Goal: Task Accomplishment & Management: Use online tool/utility

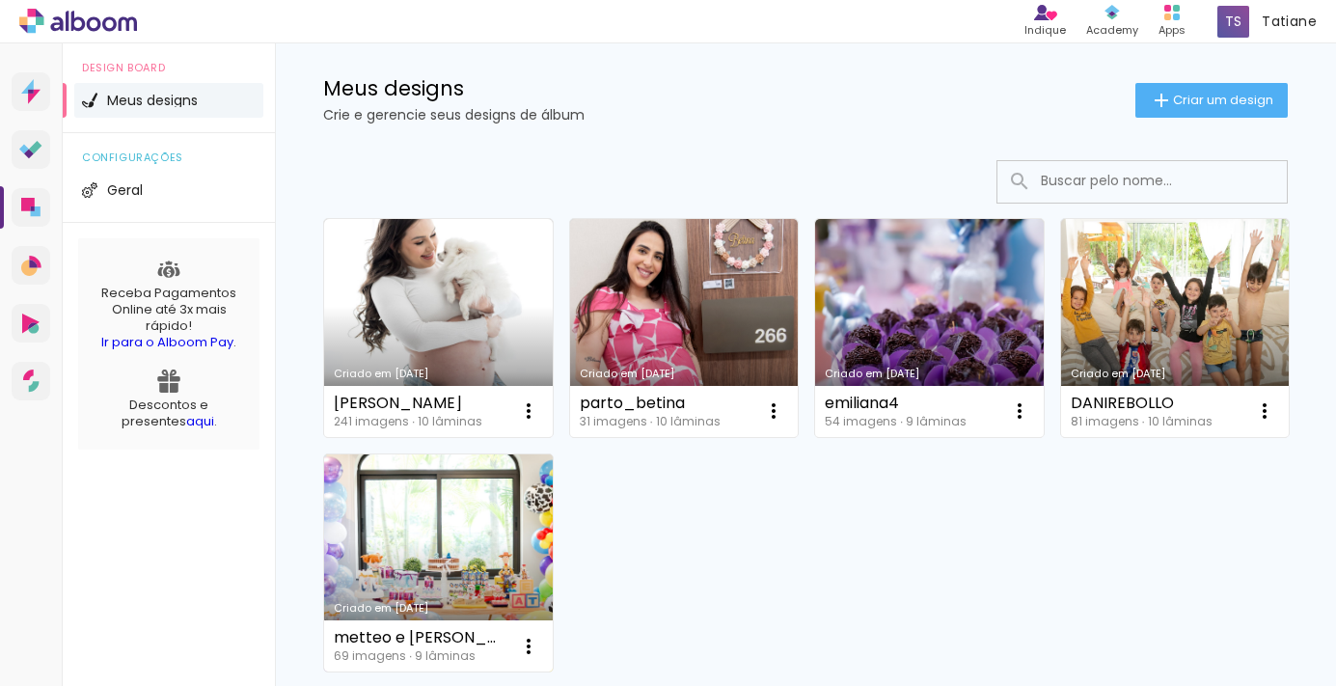
scroll to position [32, 0]
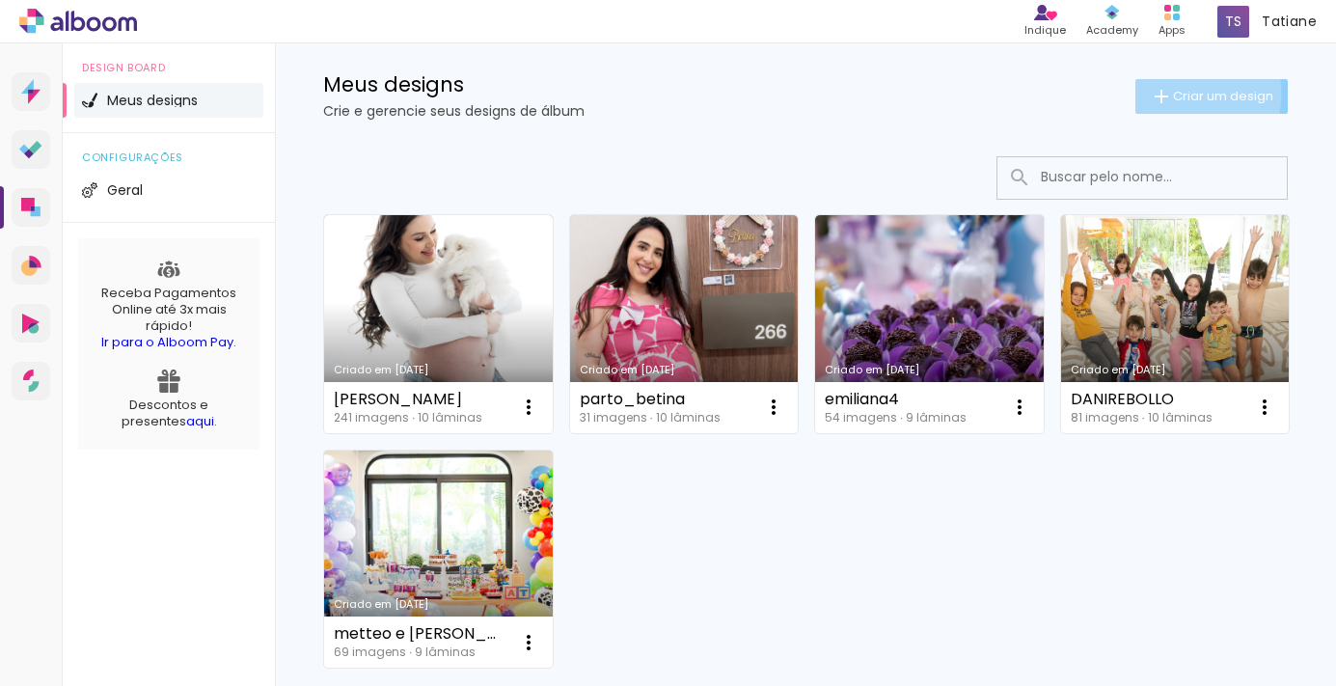
click at [1154, 93] on iron-icon at bounding box center [1161, 96] width 23 height 23
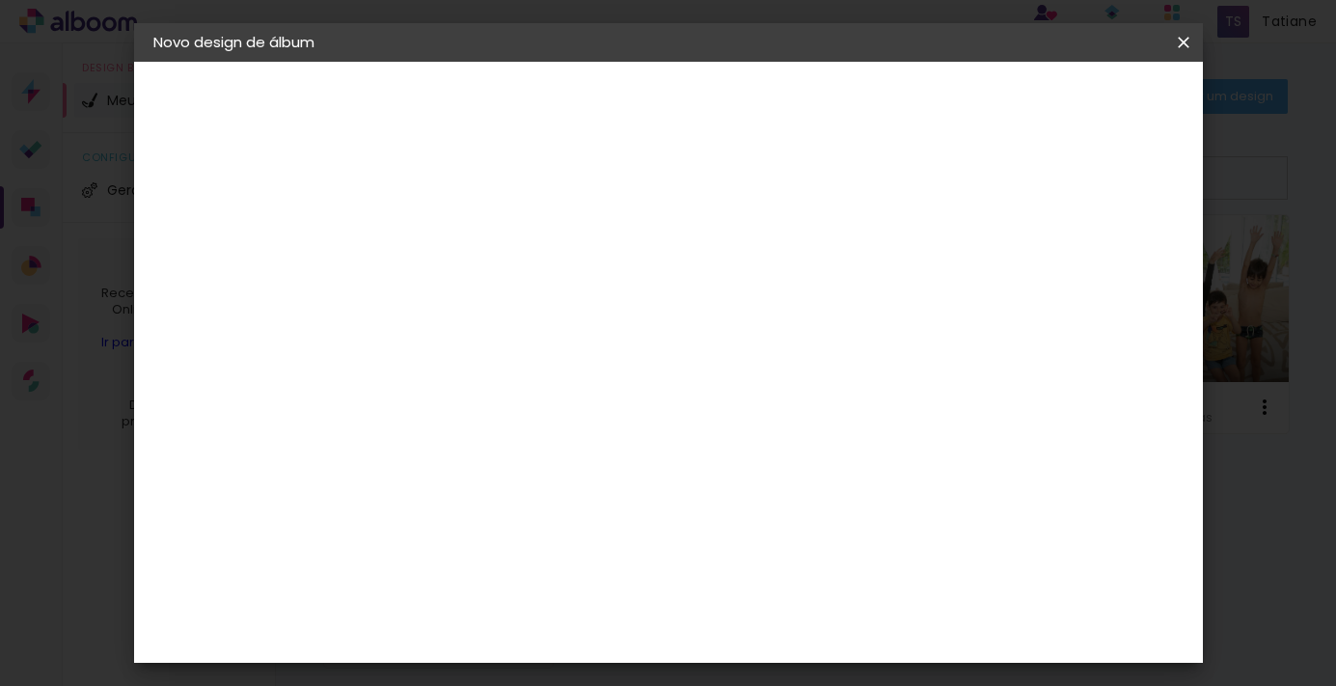
click at [469, 272] on input at bounding box center [469, 259] width 0 height 30
type input "album_anual24"
type paper-input "album_anual24"
click at [0, 0] on slot "Avançar" at bounding box center [0, 0] width 0 height 0
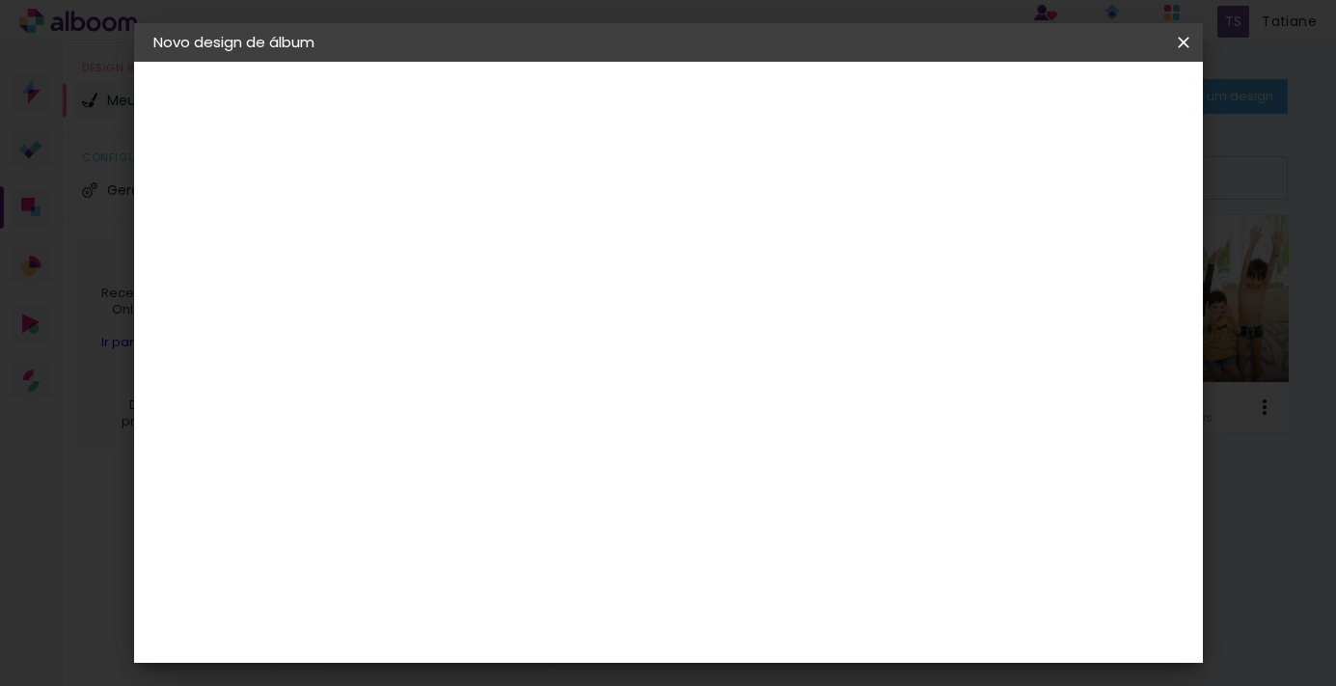
click at [504, 387] on div "Digipix Pro" at bounding box center [479, 402] width 48 height 31
click at [0, 0] on slot "Avançar" at bounding box center [0, 0] width 0 height 0
click at [544, 321] on input "text" at bounding box center [506, 336] width 75 height 30
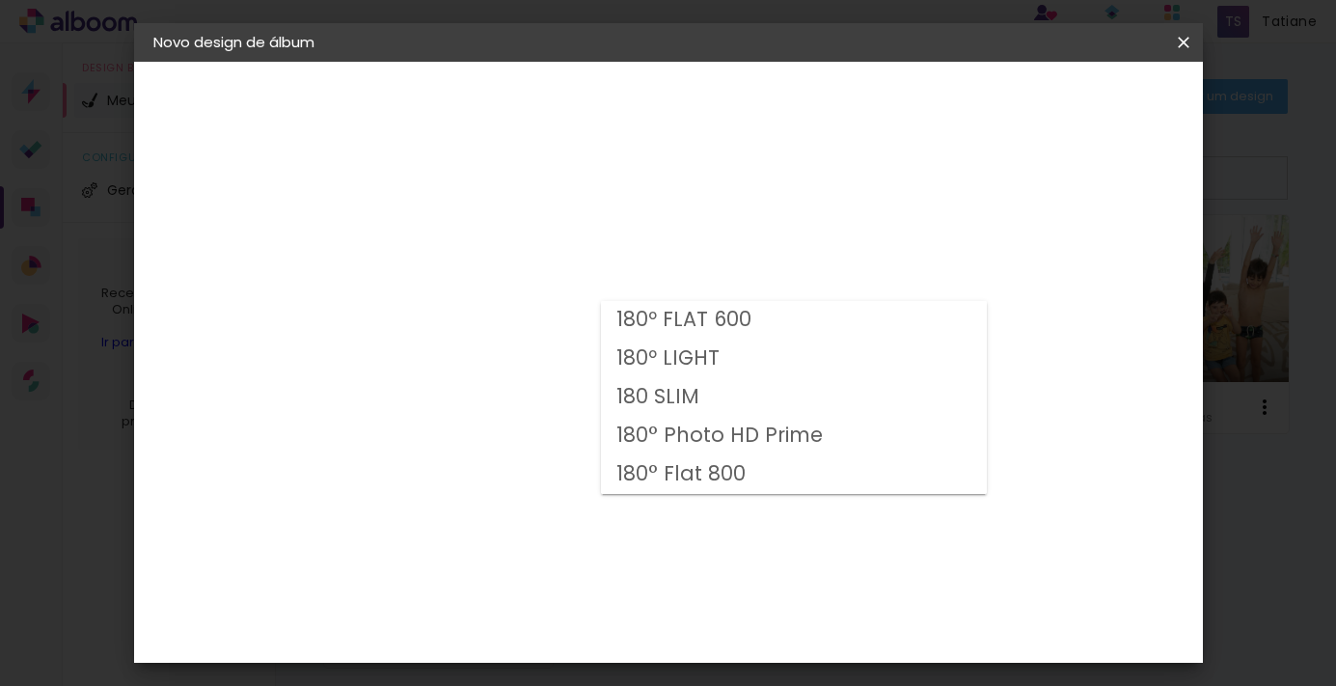
click at [0, 0] on slot "180 SLIM" at bounding box center [0, 0] width 0 height 0
type input "180 SLIM"
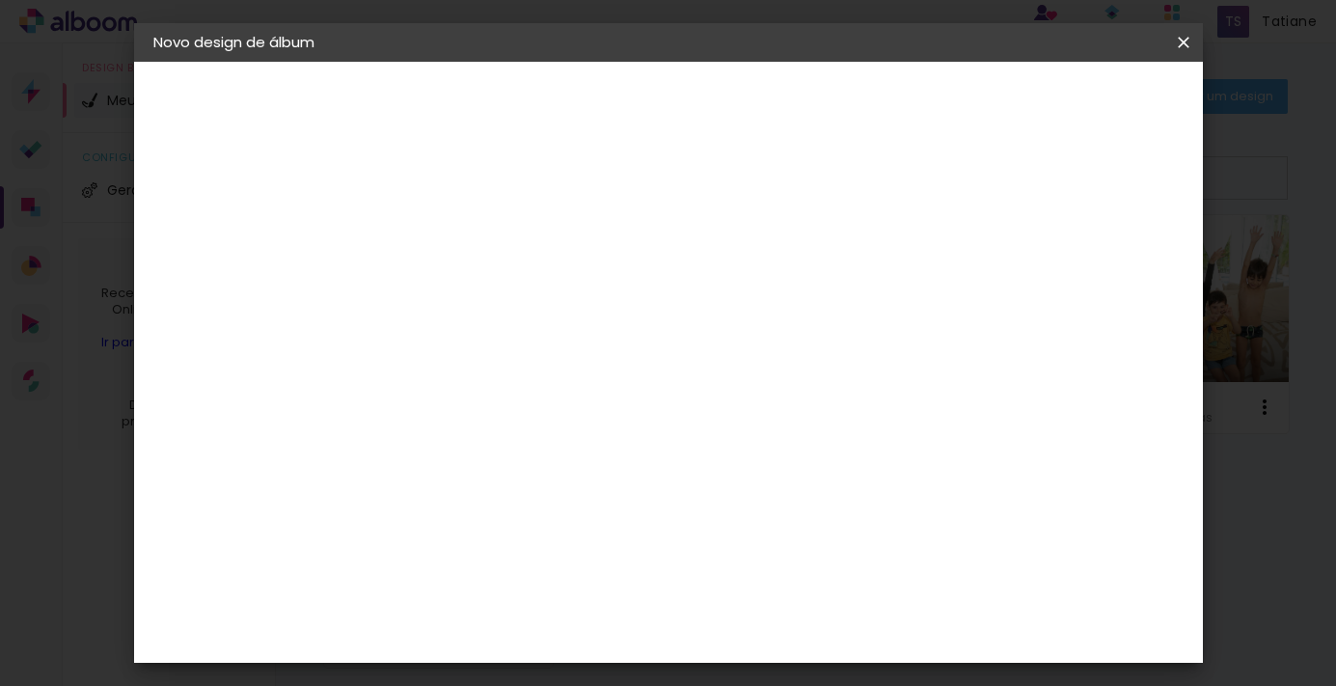
scroll to position [178, 0]
click at [599, 586] on span "25.0 × 25.0" at bounding box center [554, 611] width 90 height 51
click at [0, 0] on slot "Avançar" at bounding box center [0, 0] width 0 height 0
click at [955, 103] on span "Iniciar design" at bounding box center [911, 103] width 88 height 14
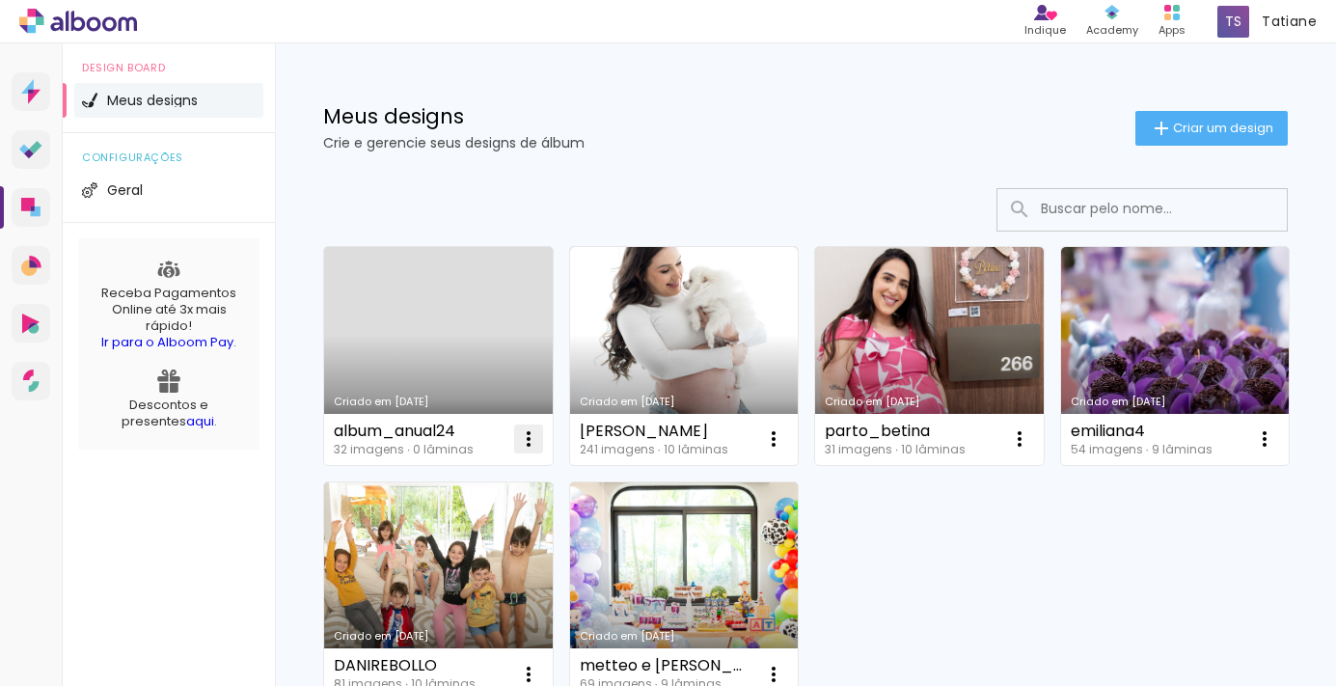
click at [527, 443] on iron-icon at bounding box center [528, 438] width 23 height 23
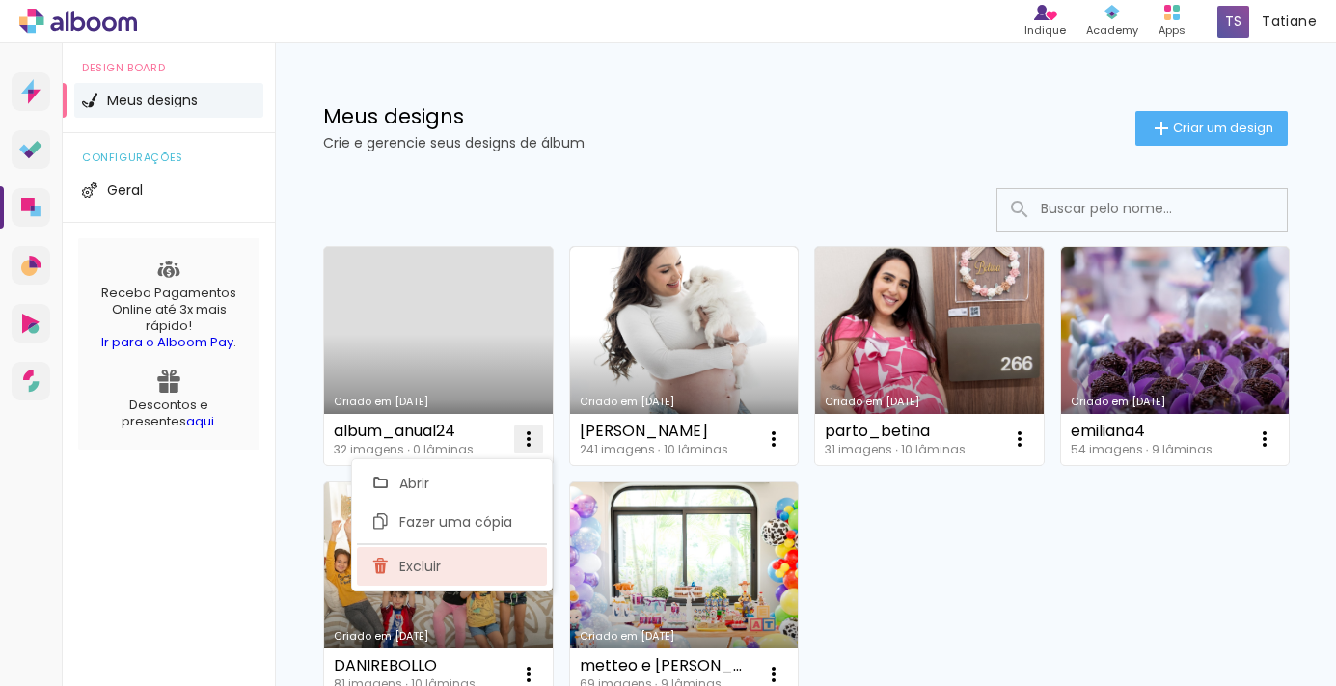
click at [431, 563] on span "Excluir" at bounding box center [419, 567] width 41 height 14
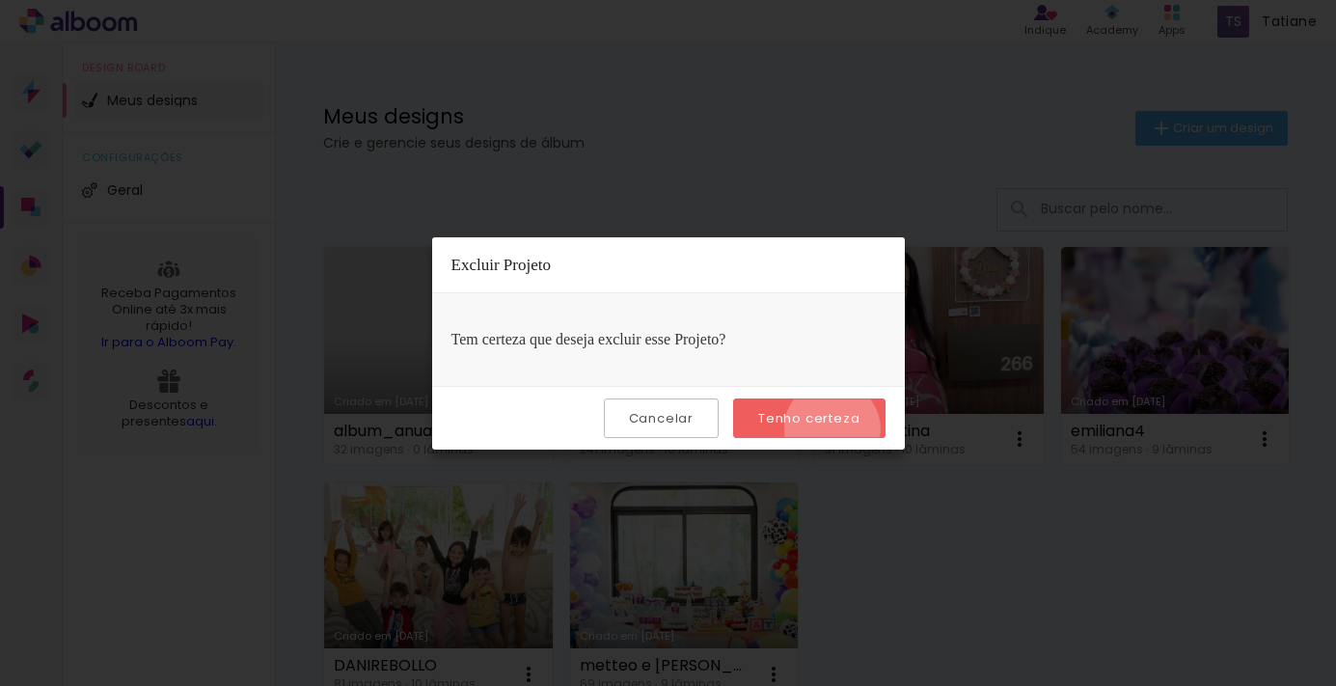
click at [835, 428] on paper-button "Tenho certeza" at bounding box center [808, 418] width 151 height 40
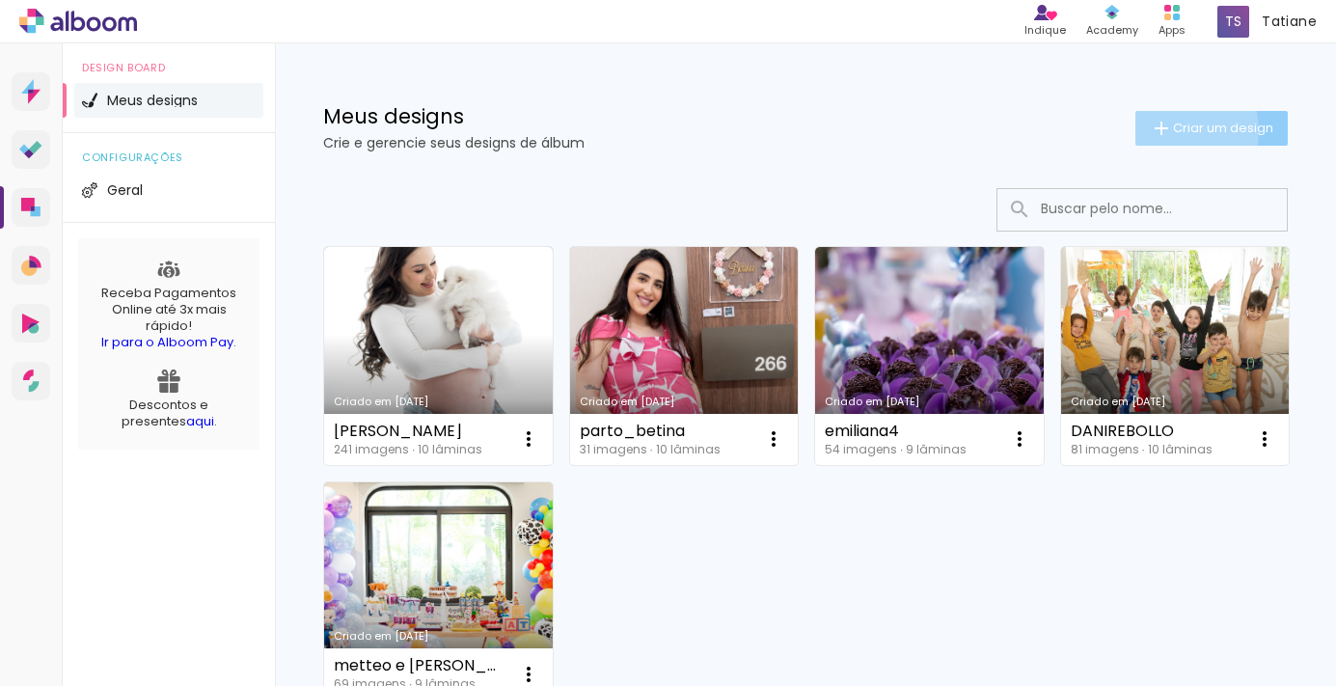
click at [1156, 130] on iron-icon at bounding box center [1161, 128] width 23 height 23
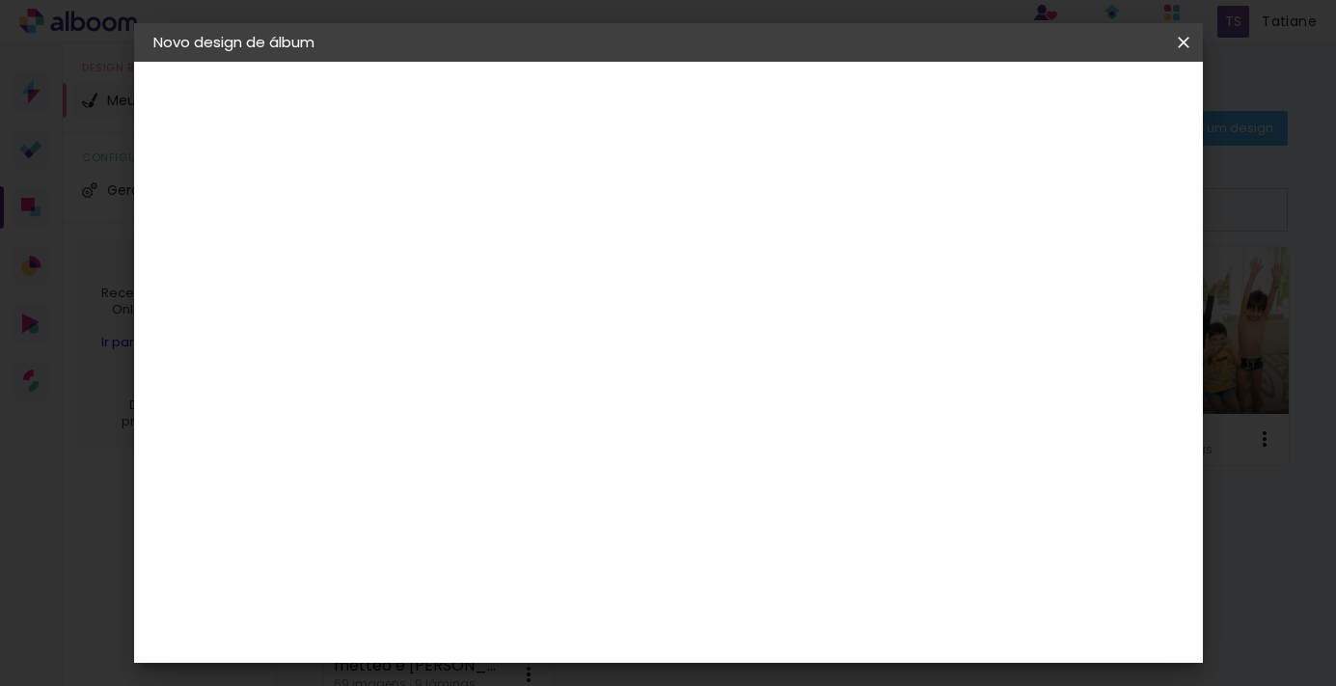
click at [469, 251] on input at bounding box center [469, 259] width 0 height 30
type input "ANUAL24"
type paper-input "ANUAL24"
click at [0, 0] on slot "Avançar" at bounding box center [0, 0] width 0 height 0
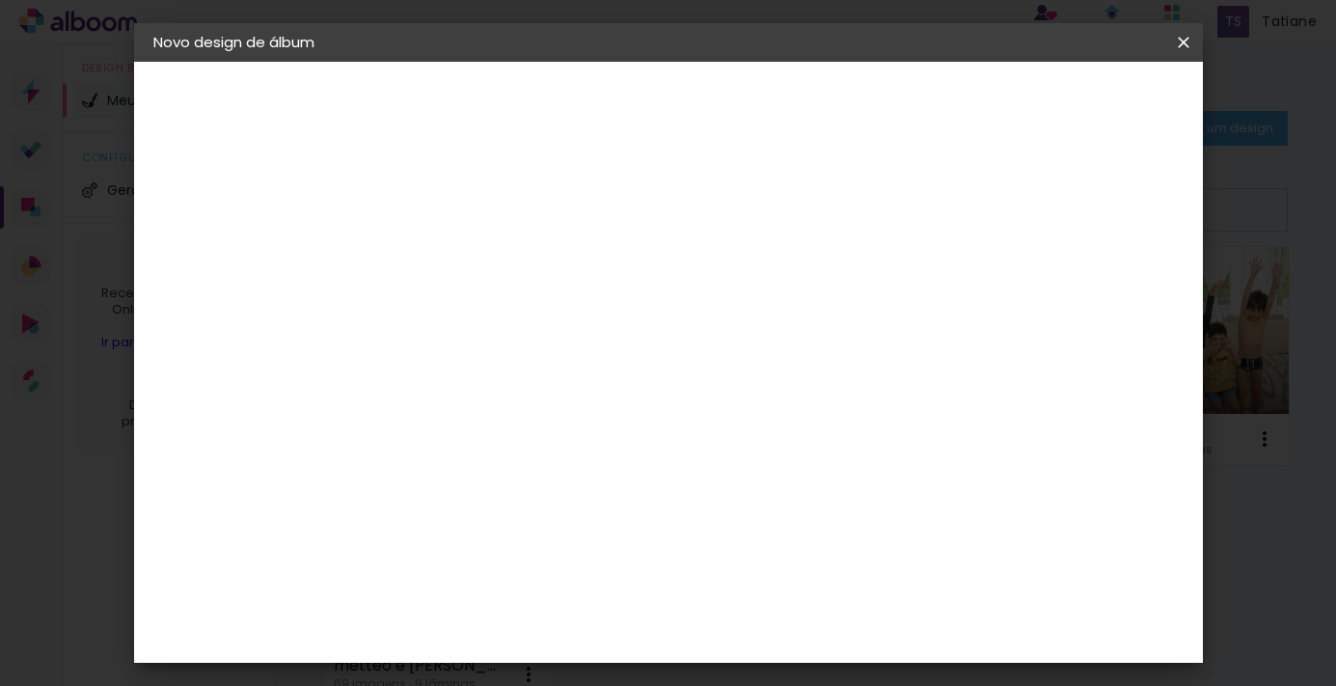
click at [504, 457] on div "Digipix Pro" at bounding box center [479, 472] width 48 height 31
click at [830, 117] on paper-button "Avançar" at bounding box center [782, 102] width 95 height 33
click at [544, 321] on input "text" at bounding box center [506, 336] width 75 height 30
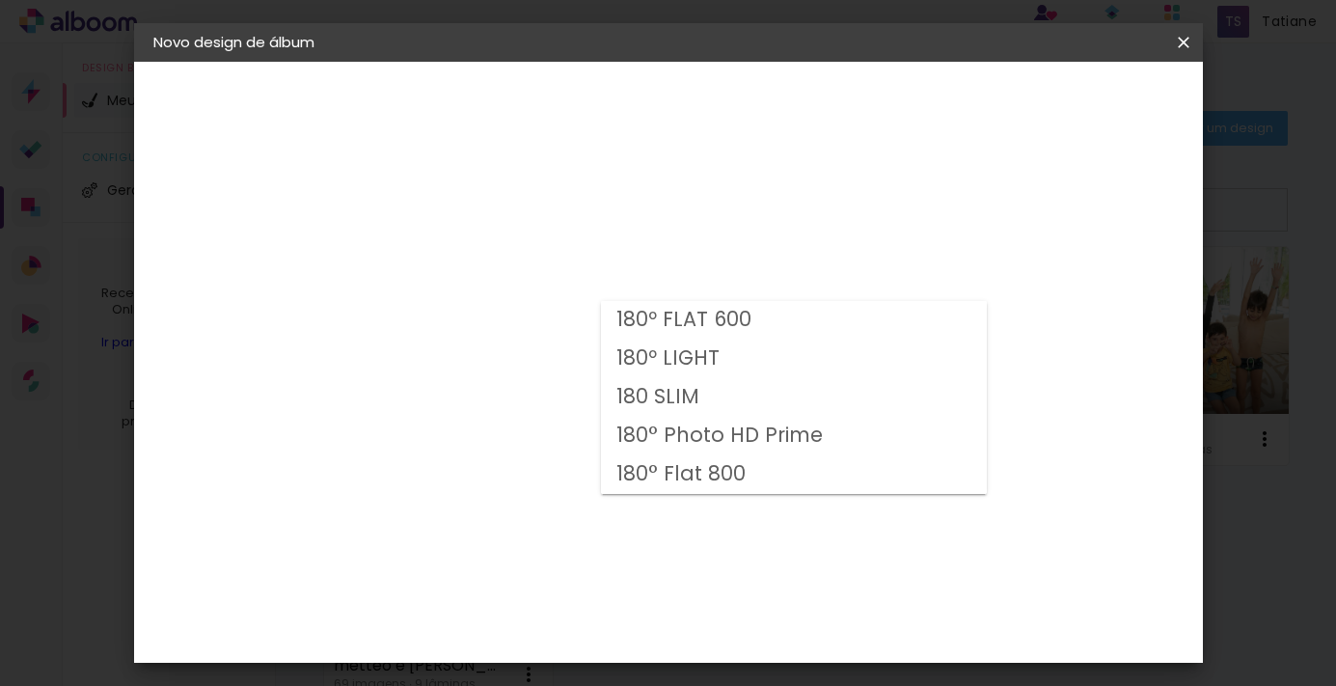
drag, startPoint x: 690, startPoint y: 360, endPoint x: 691, endPoint y: 398, distance: 38.6
click at [0, 0] on slot "180º FLAT 600 180º LIGHT 180 SLIM 180° Photo HD Prime 180° Flat 800" at bounding box center [0, 0] width 0 height 0
click at [0, 0] on slot "180 SLIM" at bounding box center [0, 0] width 0 height 0
type input "180 SLIM"
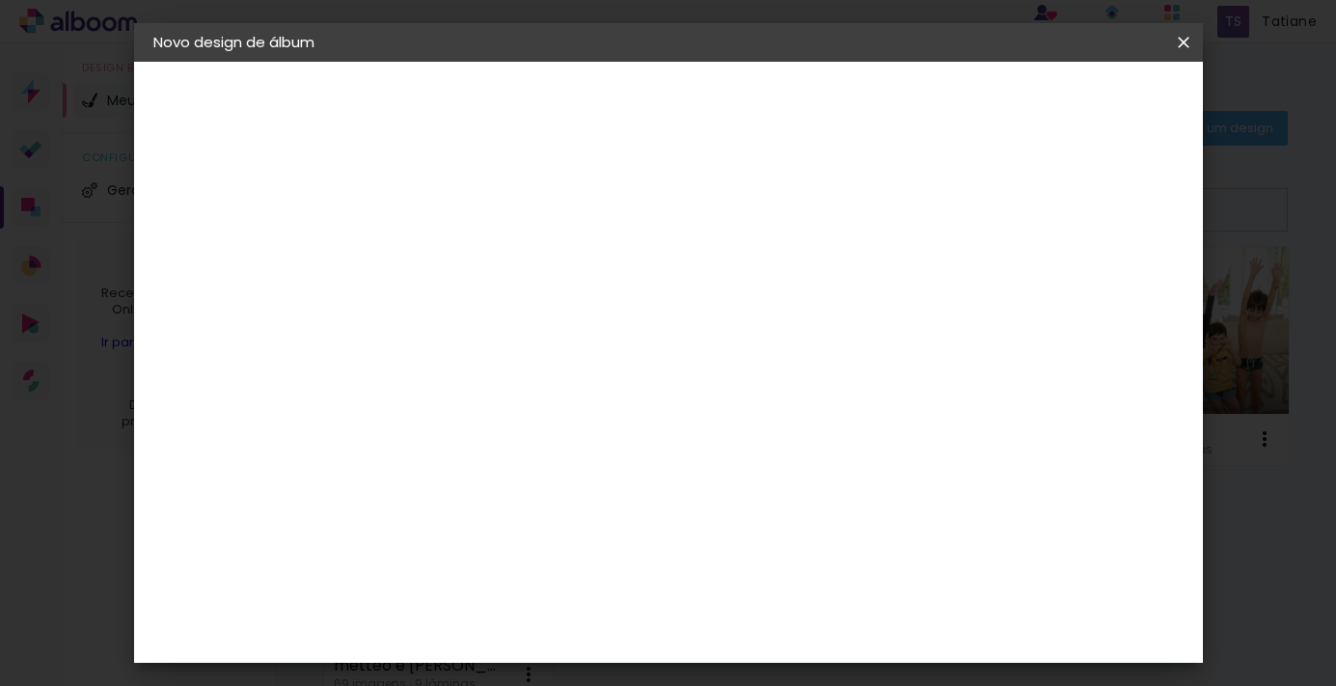
scroll to position [189, 0]
click at [599, 575] on span "25.0 × 25.0" at bounding box center [554, 600] width 90 height 51
click at [0, 0] on slot "Avançar" at bounding box center [0, 0] width 0 height 0
click at [955, 104] on span "Iniciar design" at bounding box center [911, 103] width 88 height 14
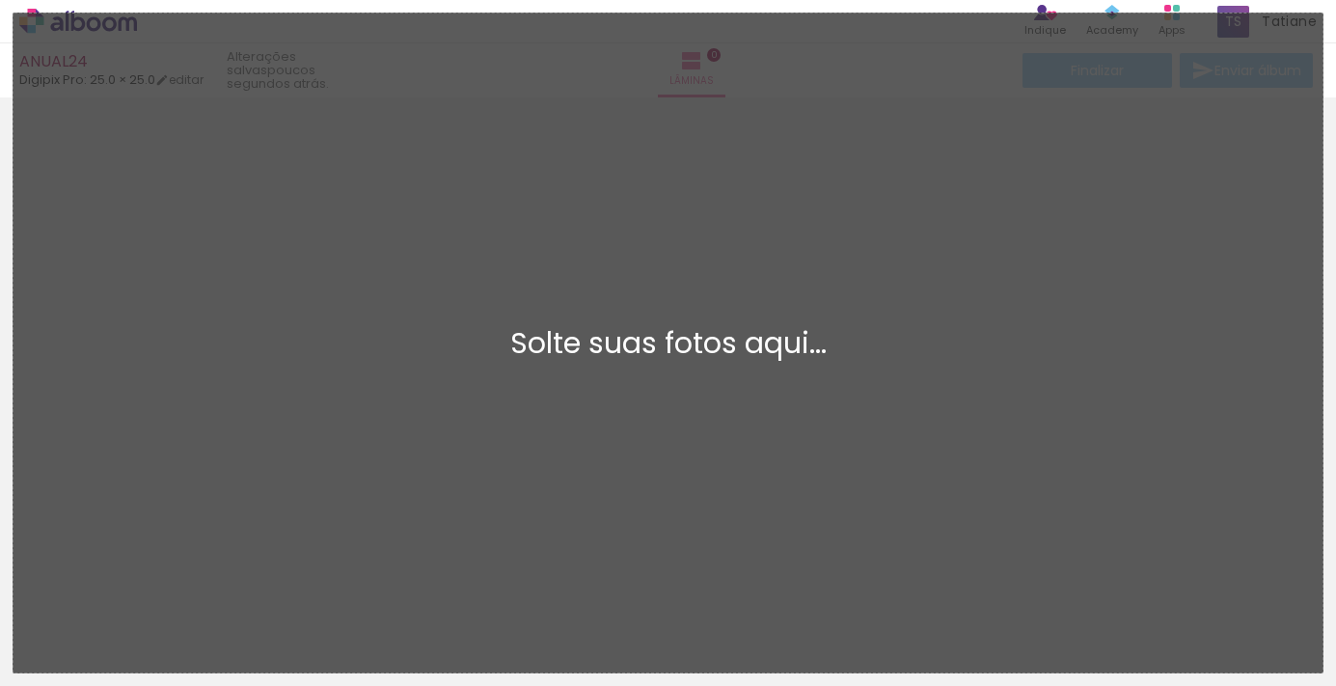
scroll to position [24, 0]
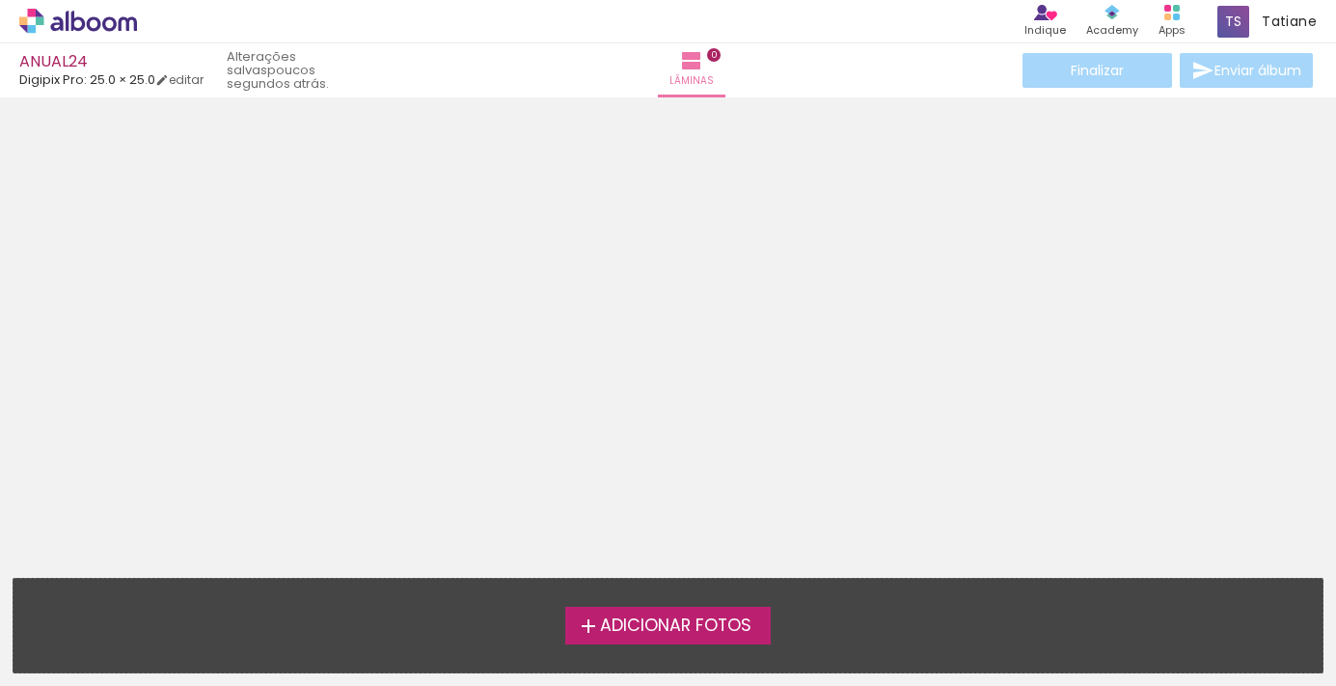
click at [570, 621] on label "Adicionar Fotos" at bounding box center [667, 625] width 205 height 37
click at [0, 0] on input "file" at bounding box center [0, 0] width 0 height 0
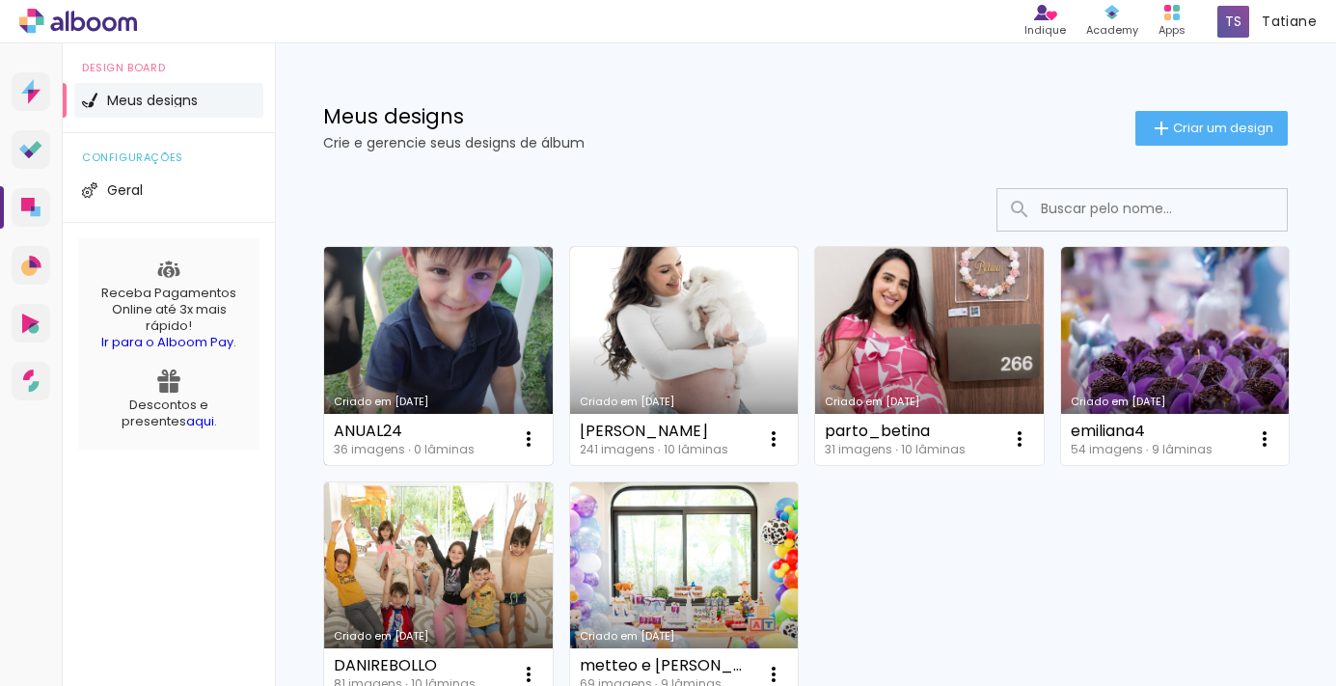
click at [414, 330] on link "Criado em 27/08/25" at bounding box center [438, 356] width 229 height 218
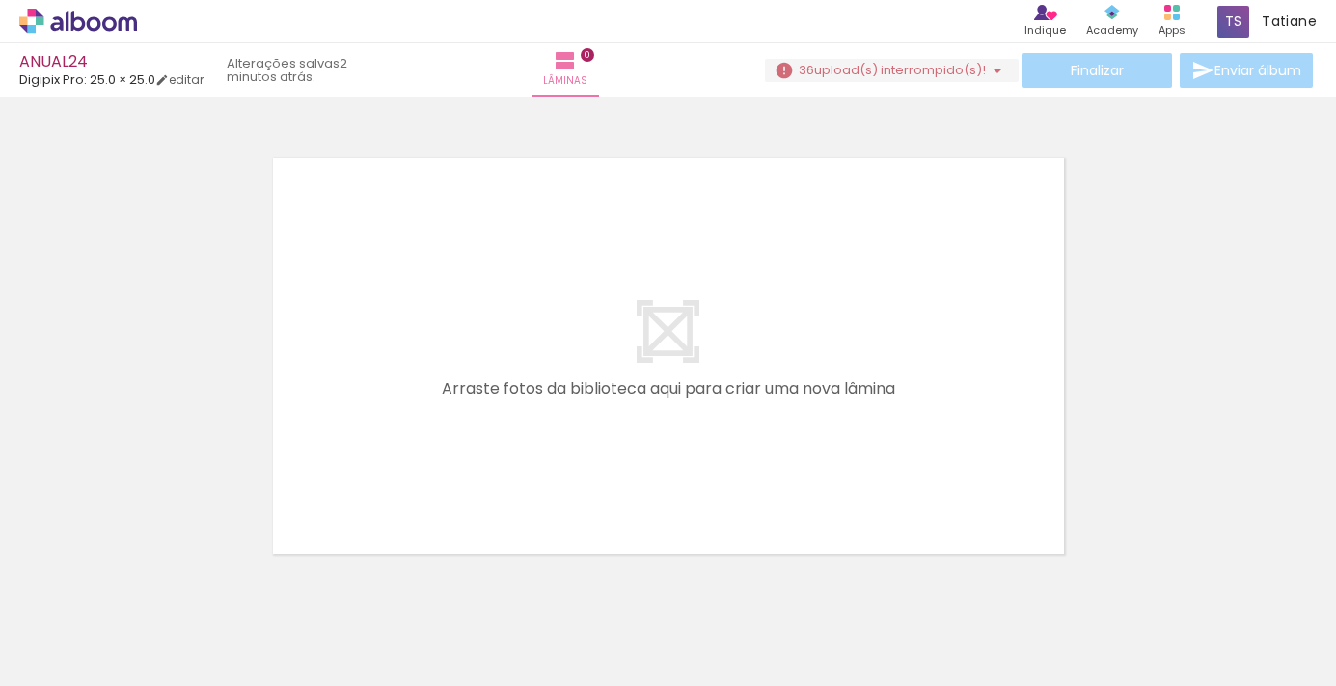
click at [916, 68] on span "upload(s) interrompido(s)!" at bounding box center [900, 70] width 172 height 18
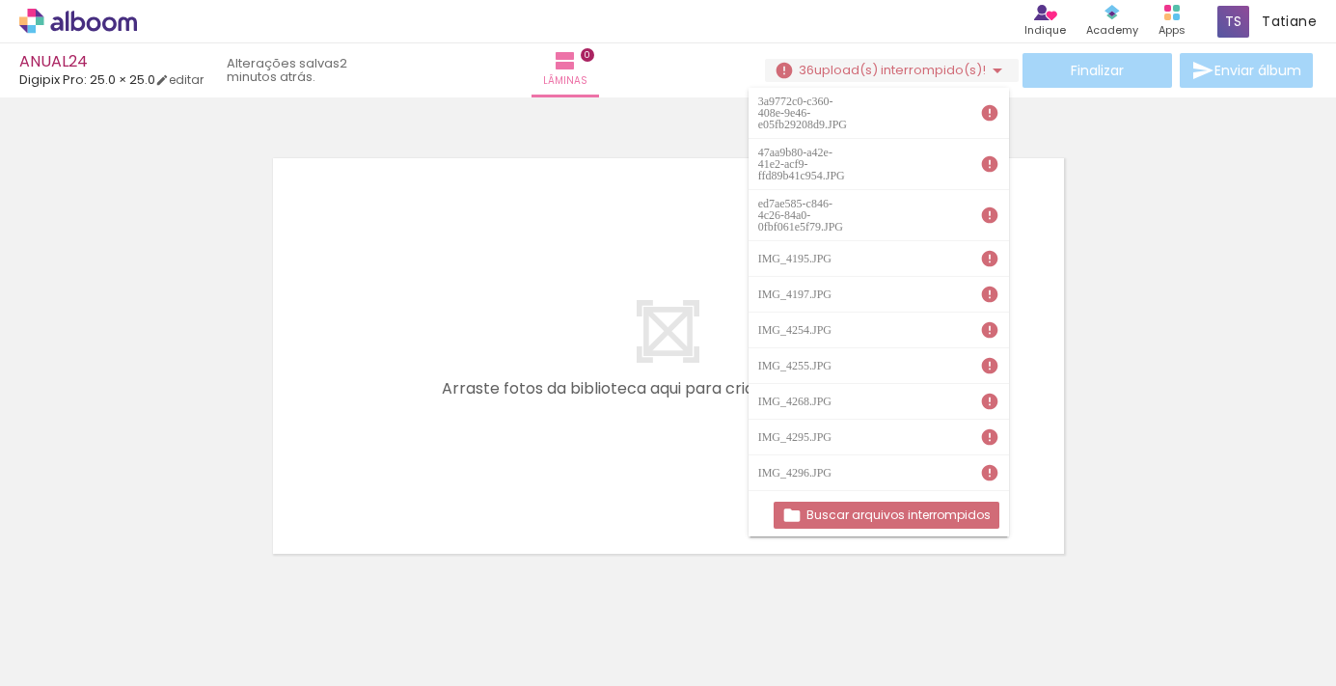
click at [0, 0] on slot "Buscar arquivos interrompidos" at bounding box center [0, 0] width 0 height 0
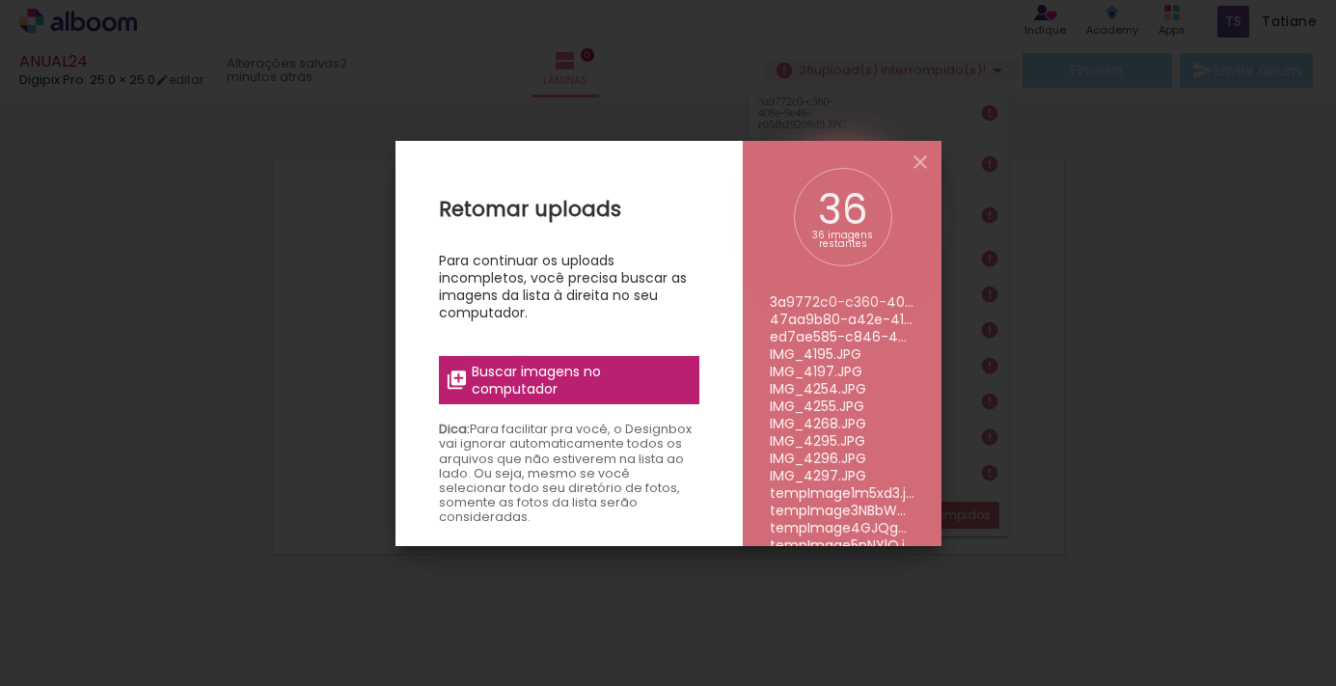
click at [545, 377] on span "Buscar imagens no computador" at bounding box center [579, 380] width 215 height 35
click at [0, 0] on input "file" at bounding box center [0, 0] width 0 height 0
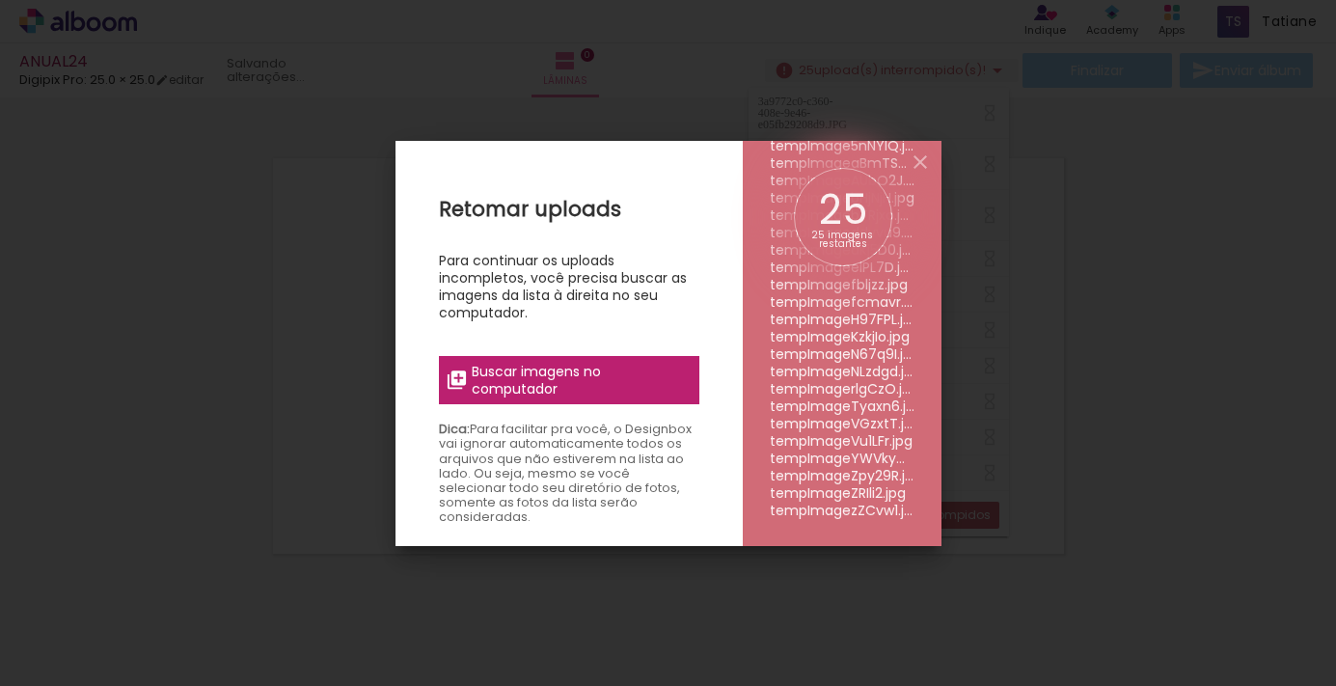
scroll to position [208, 0]
click at [917, 162] on iron-icon at bounding box center [920, 161] width 23 height 23
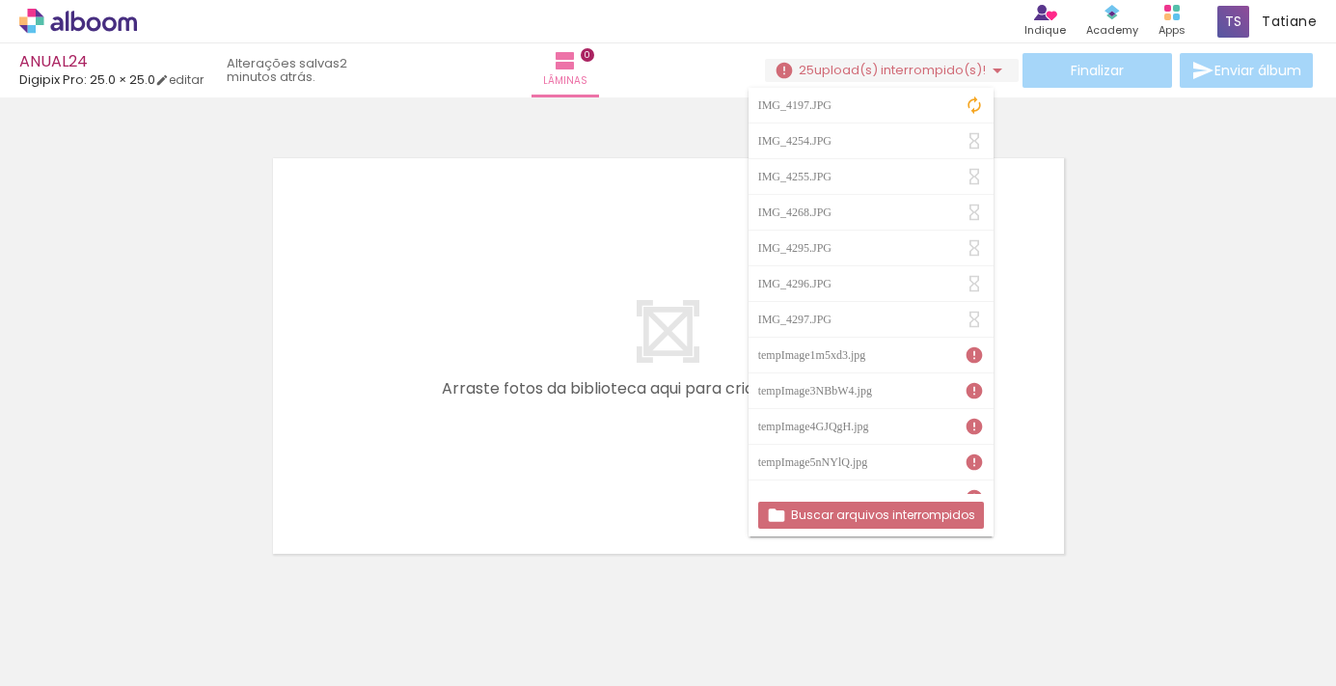
click at [968, 105] on iron-icon at bounding box center [974, 105] width 19 height 19
click at [958, 65] on span "upload(s) interrompido(s)!" at bounding box center [900, 70] width 172 height 18
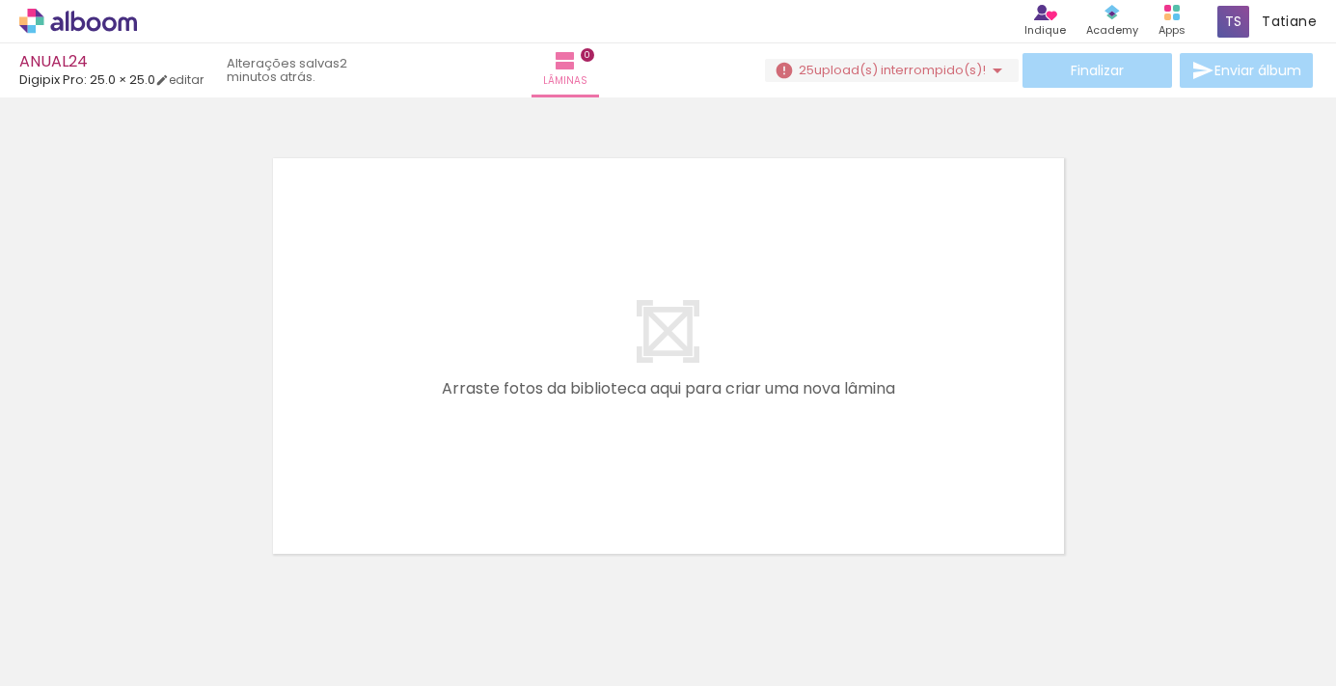
scroll to position [0, 0]
click at [268, 638] on div at bounding box center [301, 621] width 66 height 87
click at [299, 616] on div at bounding box center [300, 621] width 71 height 96
click at [893, 72] on span "upload(s) interrompido(s)!" at bounding box center [900, 70] width 172 height 18
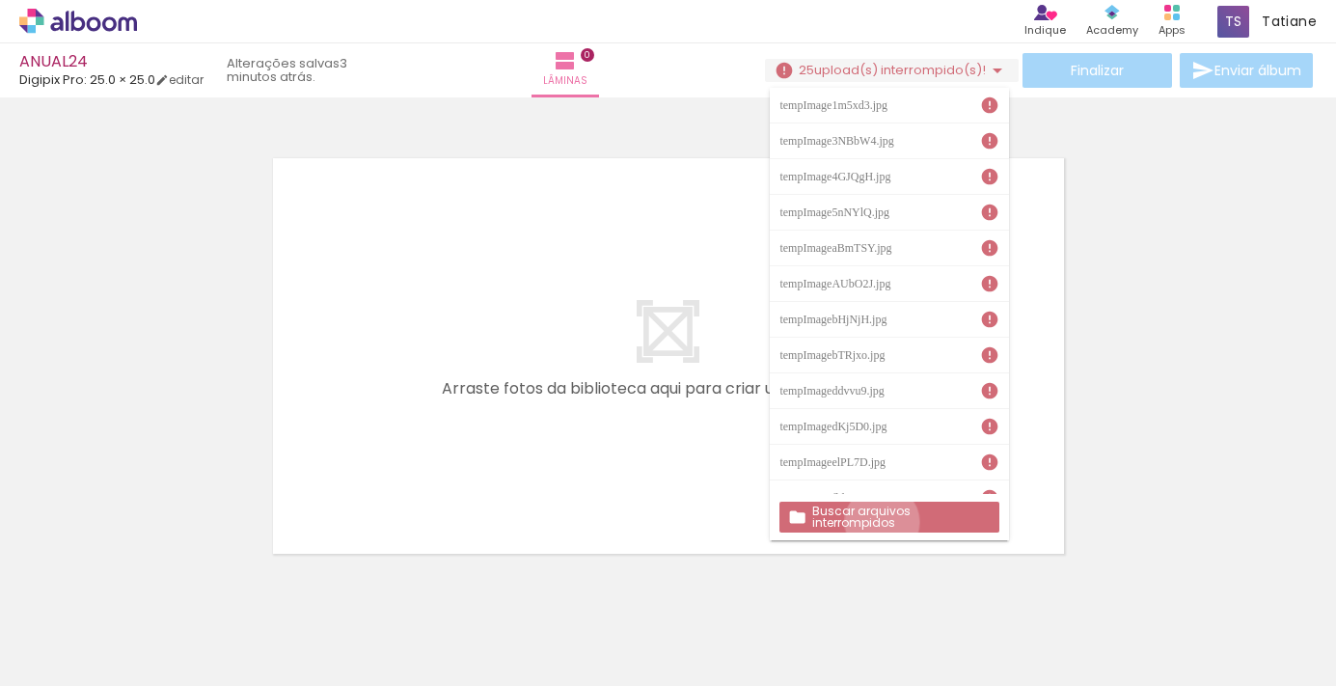
click at [0, 0] on slot "Buscar arquivos interrompidos" at bounding box center [0, 0] width 0 height 0
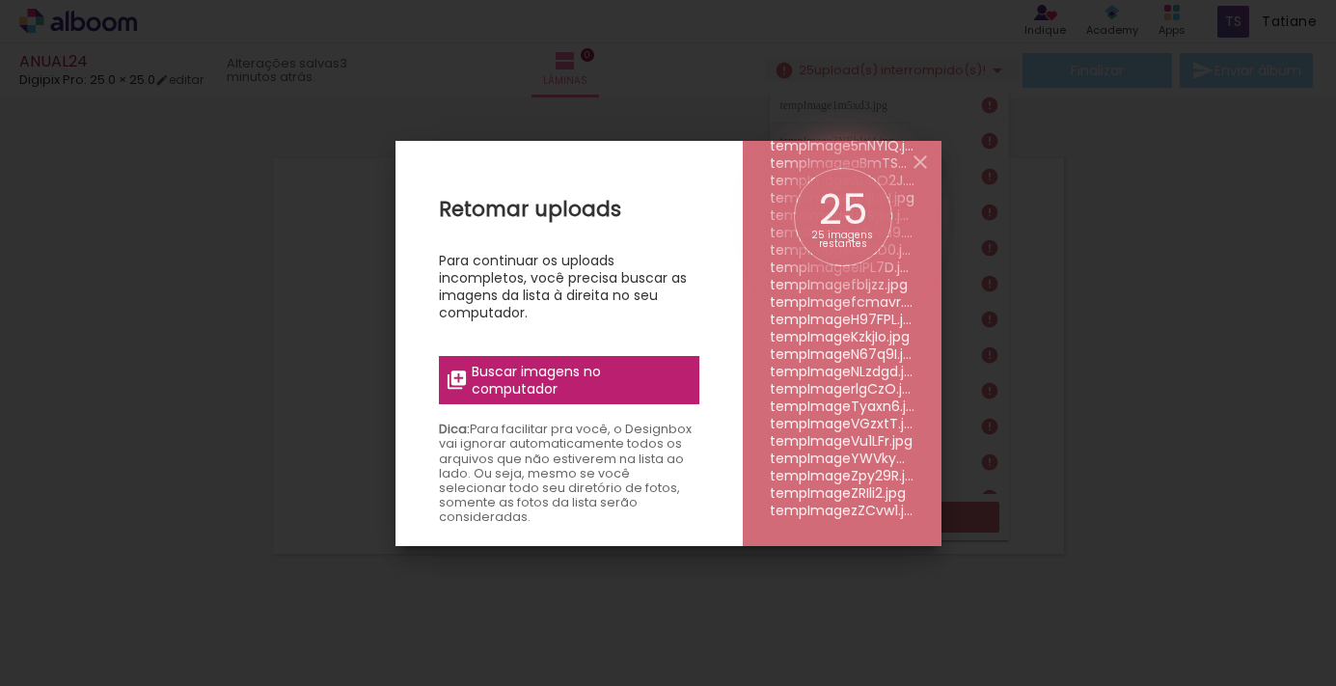
click at [597, 384] on span "Buscar imagens no computador" at bounding box center [579, 380] width 215 height 35
click at [0, 0] on input "file" at bounding box center [0, 0] width 0 height 0
click at [914, 166] on iron-icon at bounding box center [920, 161] width 23 height 23
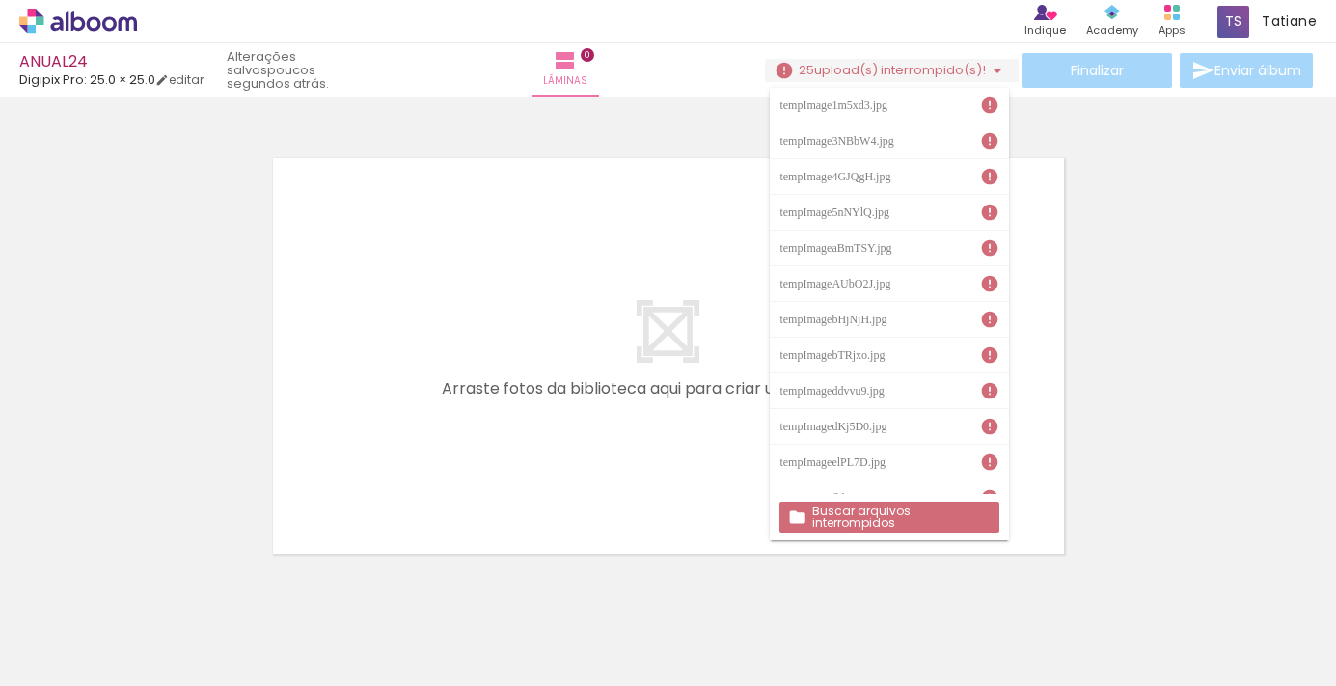
click at [991, 71] on iron-icon at bounding box center [997, 70] width 23 height 23
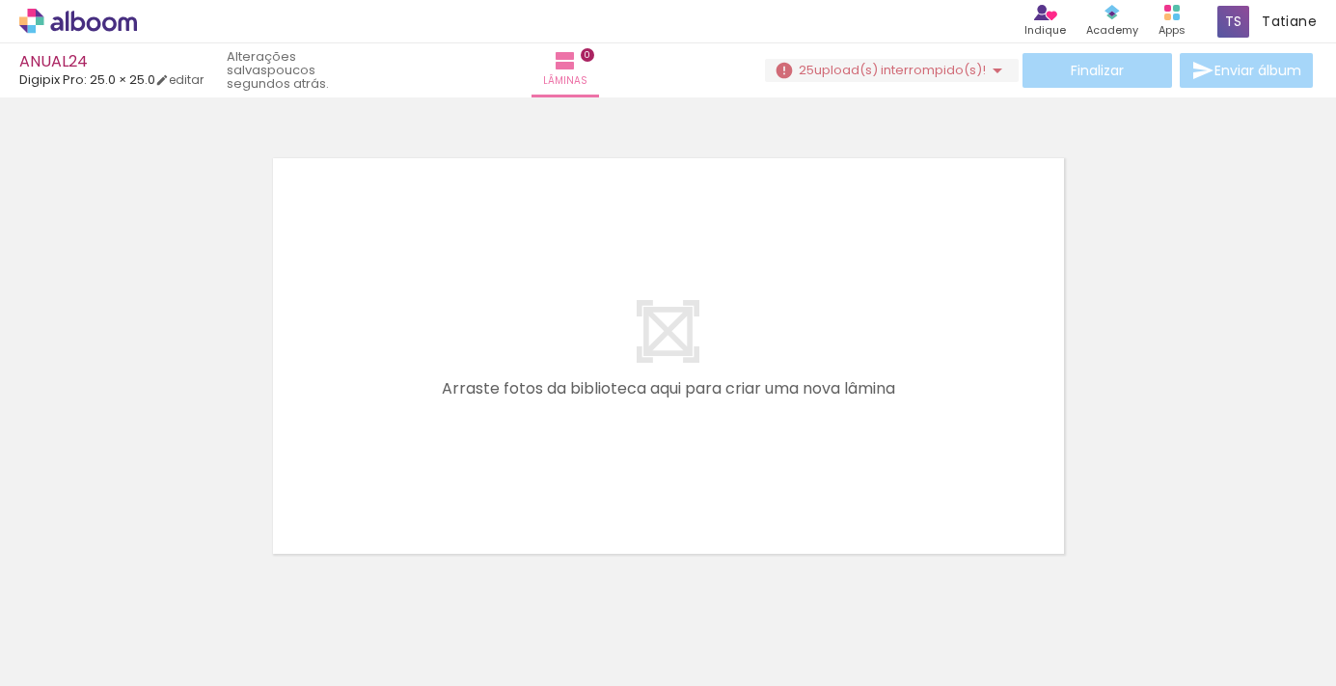
scroll to position [0, 769]
click at [581, 586] on iron-icon at bounding box center [570, 582] width 20 height 20
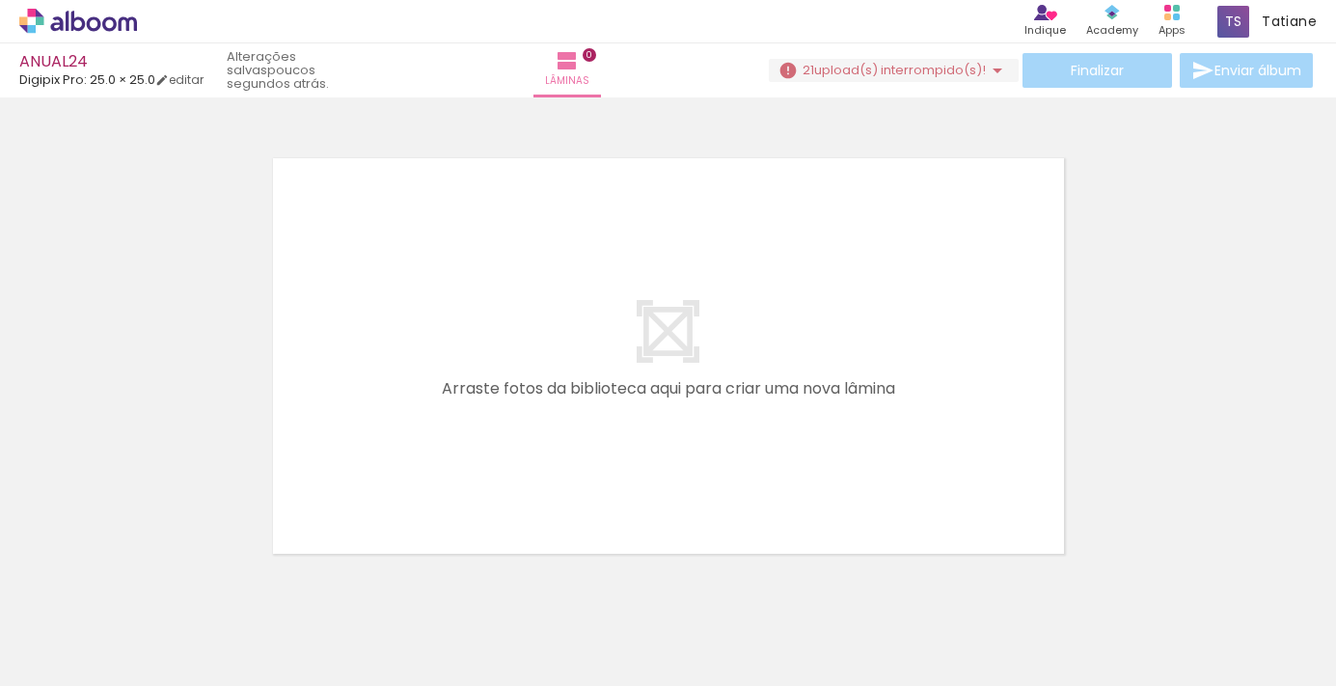
click at [581, 586] on iron-icon at bounding box center [570, 582] width 20 height 20
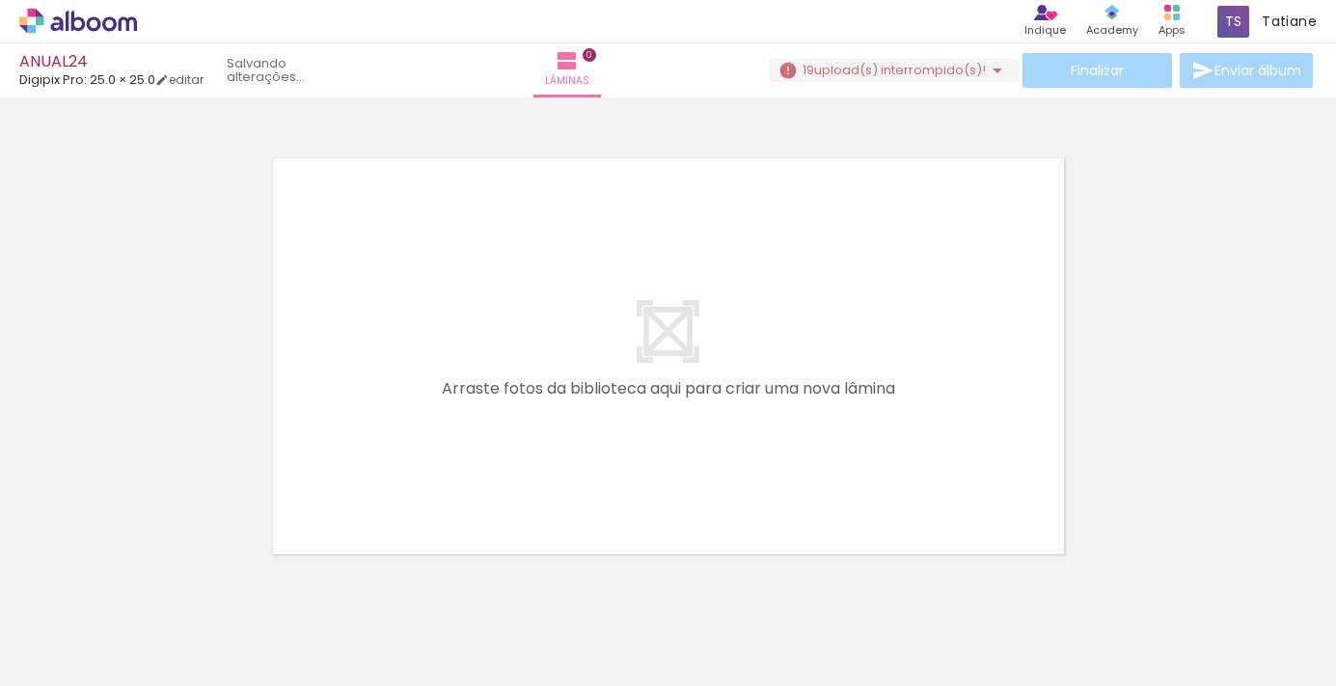
click at [581, 586] on iron-icon at bounding box center [570, 582] width 20 height 20
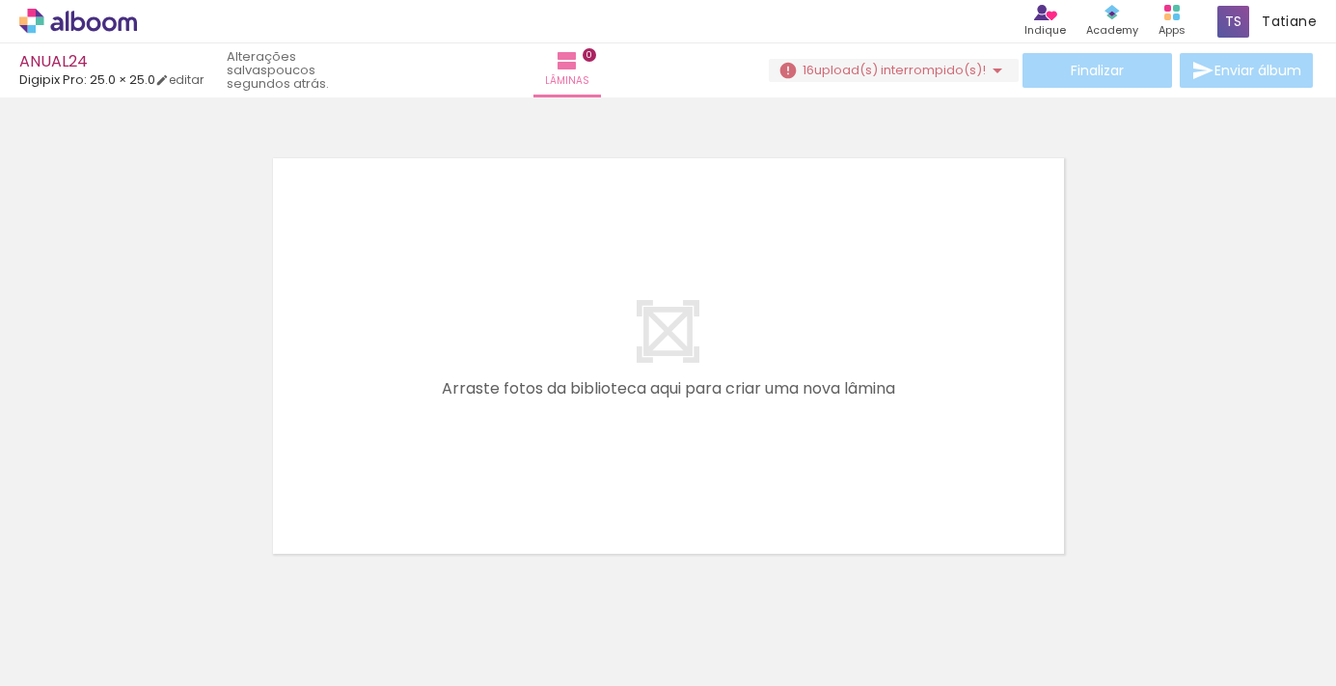
click at [581, 586] on iron-icon at bounding box center [570, 582] width 20 height 20
click at [583, 586] on iron-icon at bounding box center [586, 582] width 20 height 20
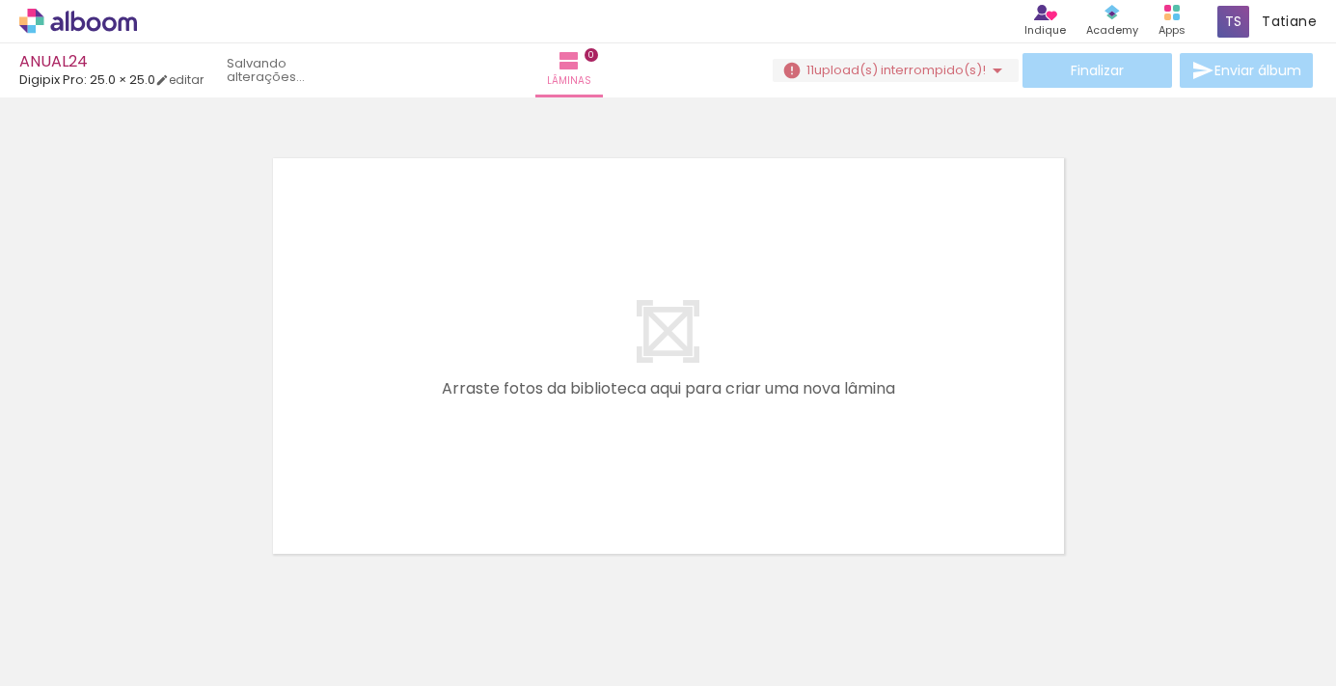
click at [697, 588] on iron-icon at bounding box center [694, 582] width 20 height 20
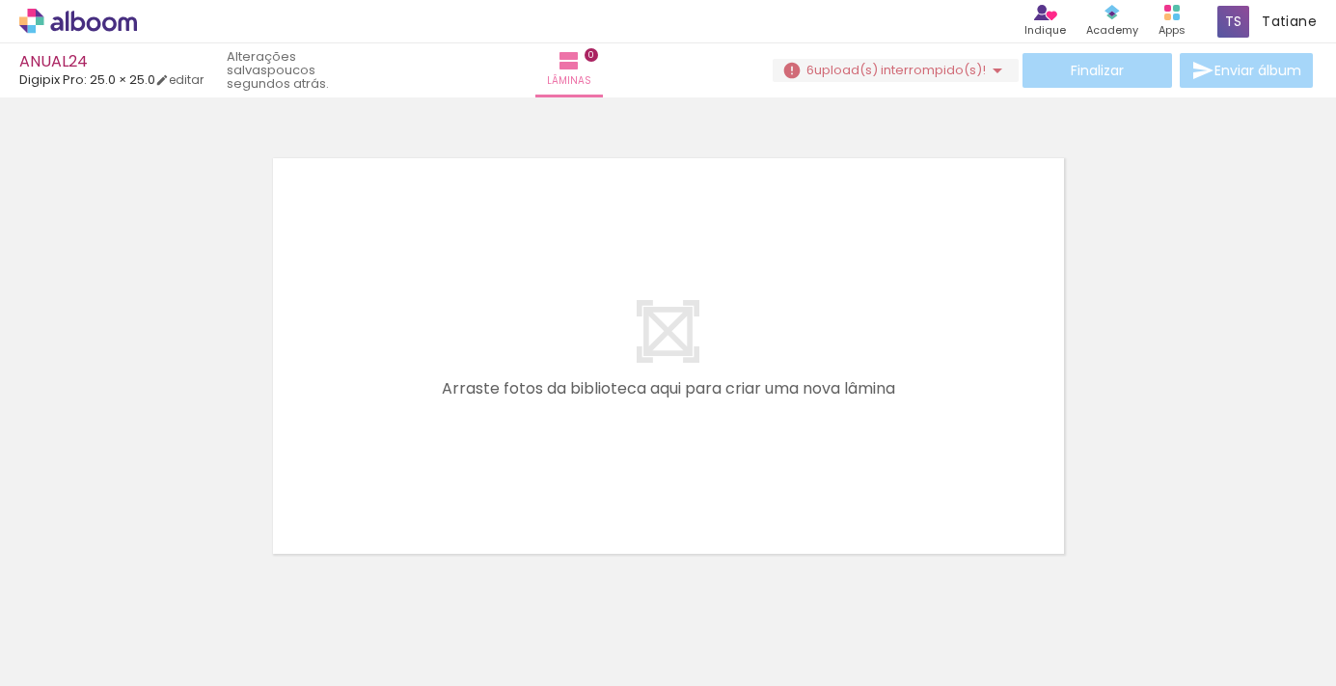
click at [56, 588] on iron-icon at bounding box center [46, 582] width 20 height 20
click at [164, 580] on iron-icon at bounding box center [154, 582] width 20 height 20
click at [269, 580] on iron-icon at bounding box center [259, 582] width 20 height 20
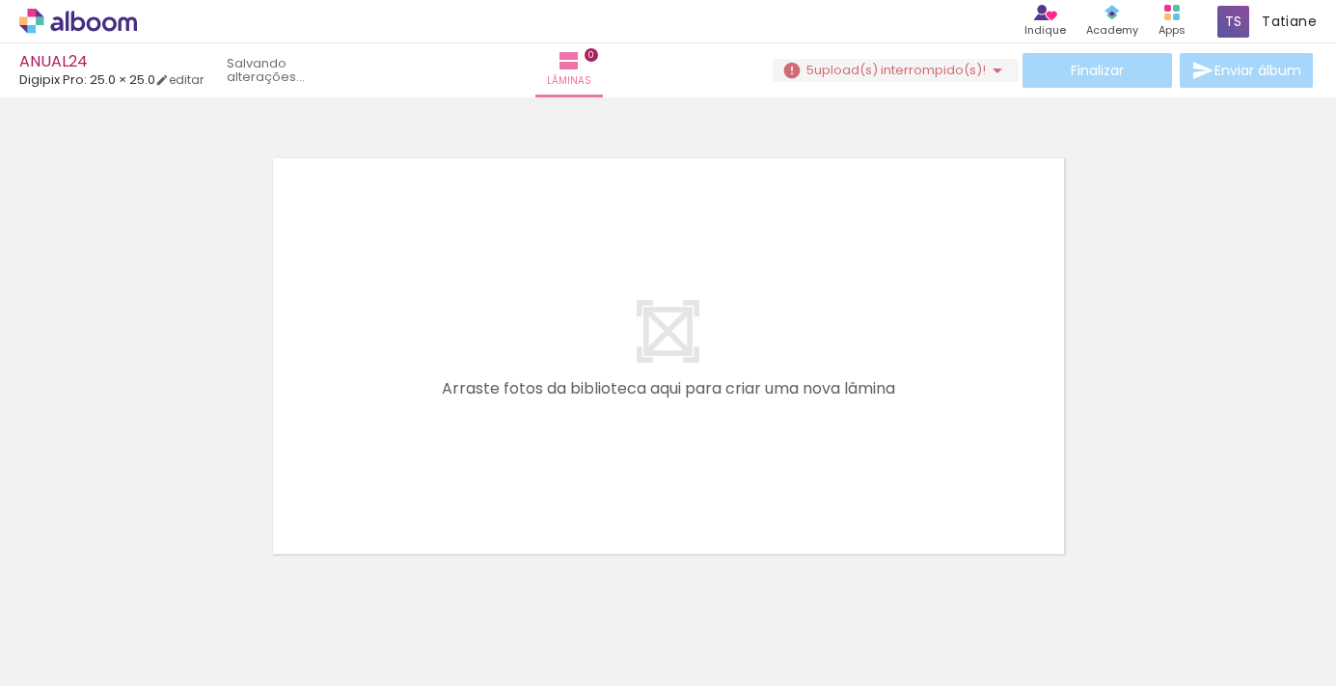
click at [701, 580] on iron-icon at bounding box center [691, 582] width 20 height 20
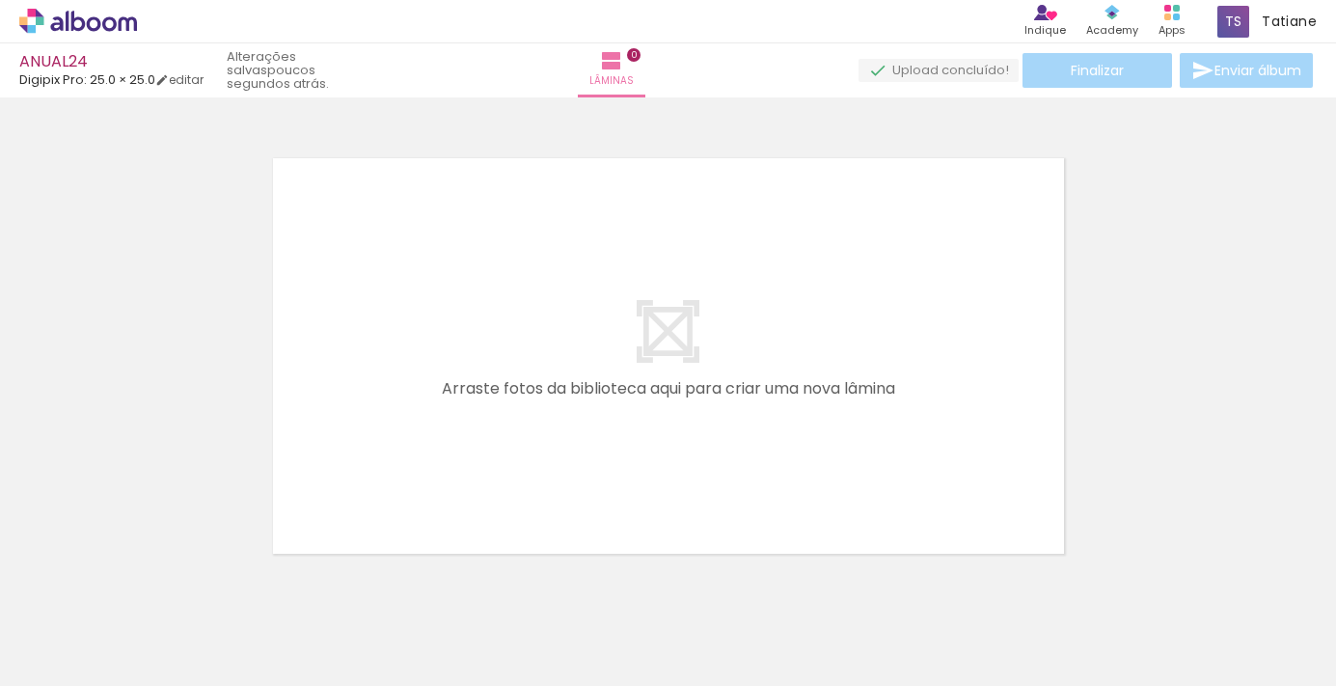
click at [269, 587] on iron-icon at bounding box center [259, 582] width 20 height 20
click at [261, 587] on iron-icon at bounding box center [259, 582] width 20 height 20
click at [69, 664] on span "Adicionar Fotos" at bounding box center [69, 659] width 58 height 21
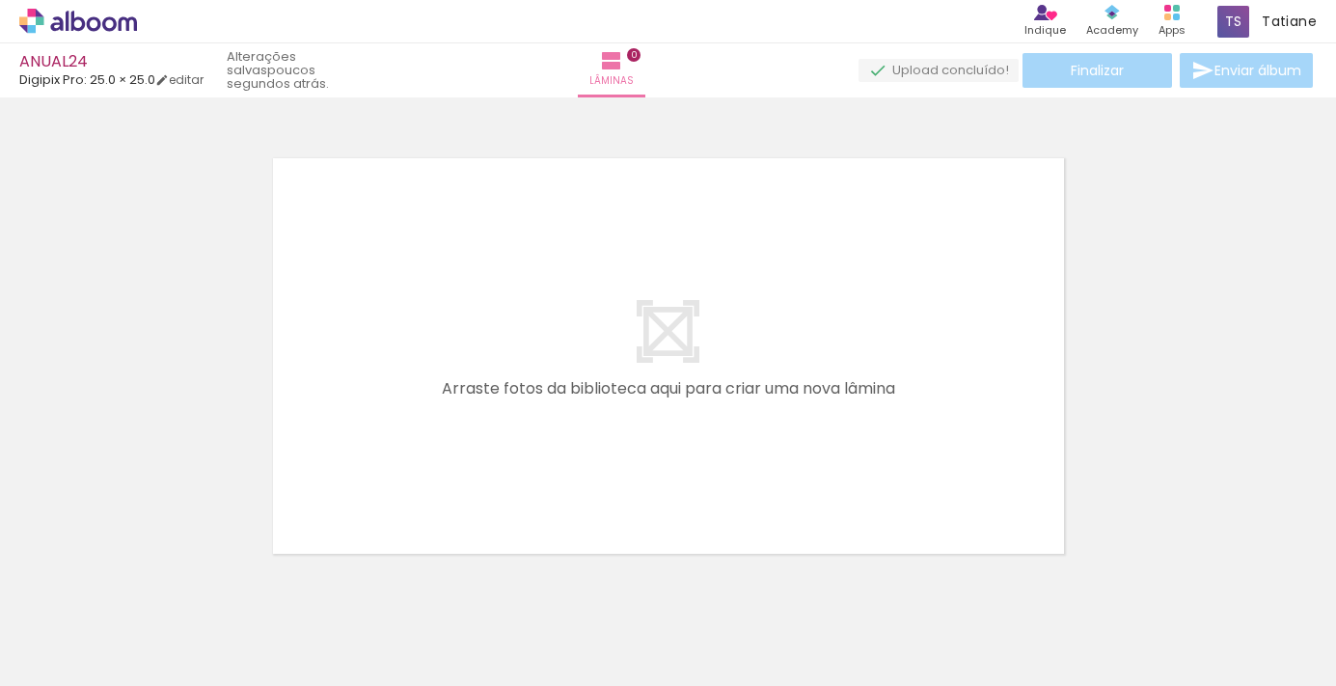
click at [0, 0] on input "file" at bounding box center [0, 0] width 0 height 0
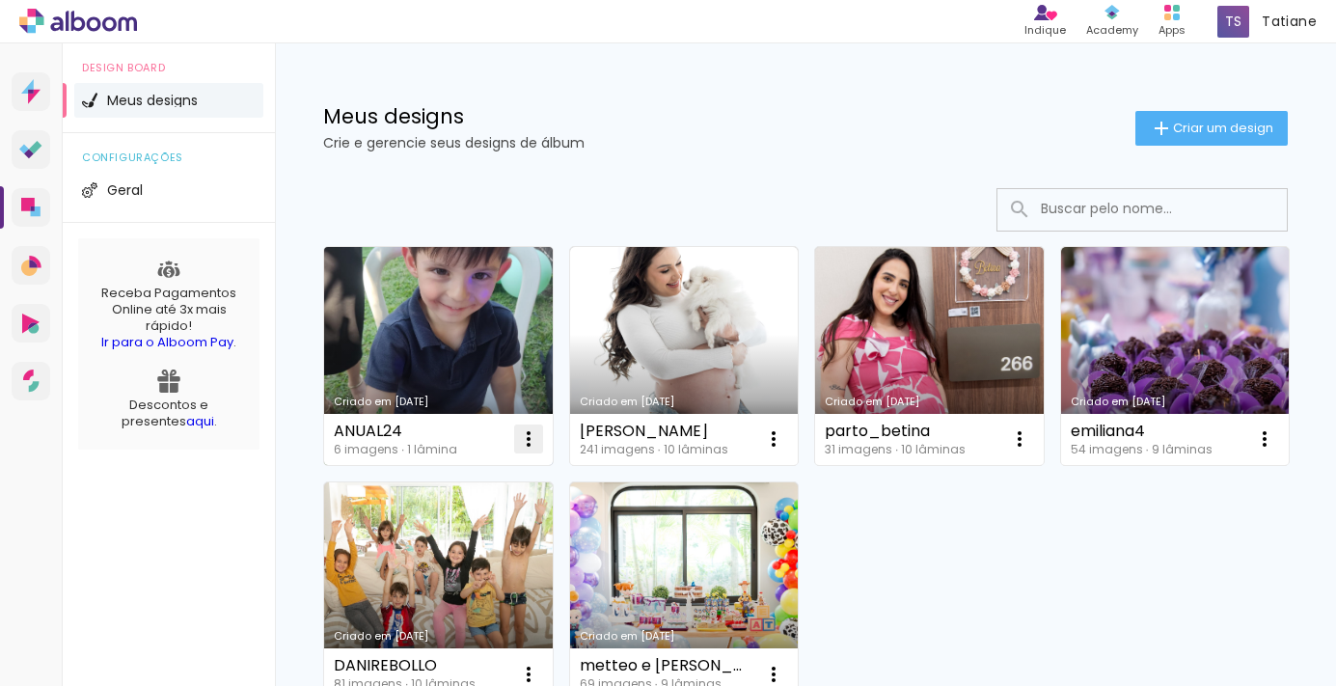
click at [530, 433] on iron-icon at bounding box center [528, 438] width 23 height 23
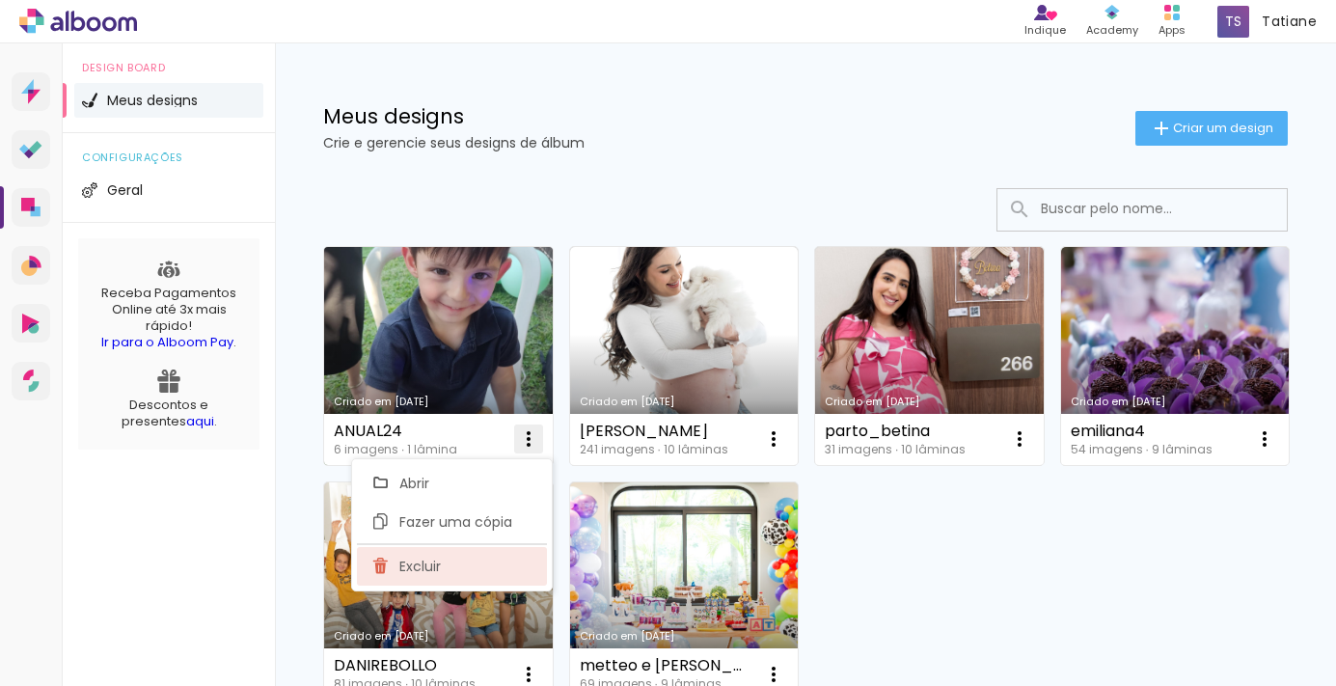
click at [461, 563] on paper-item "Excluir" at bounding box center [452, 566] width 190 height 39
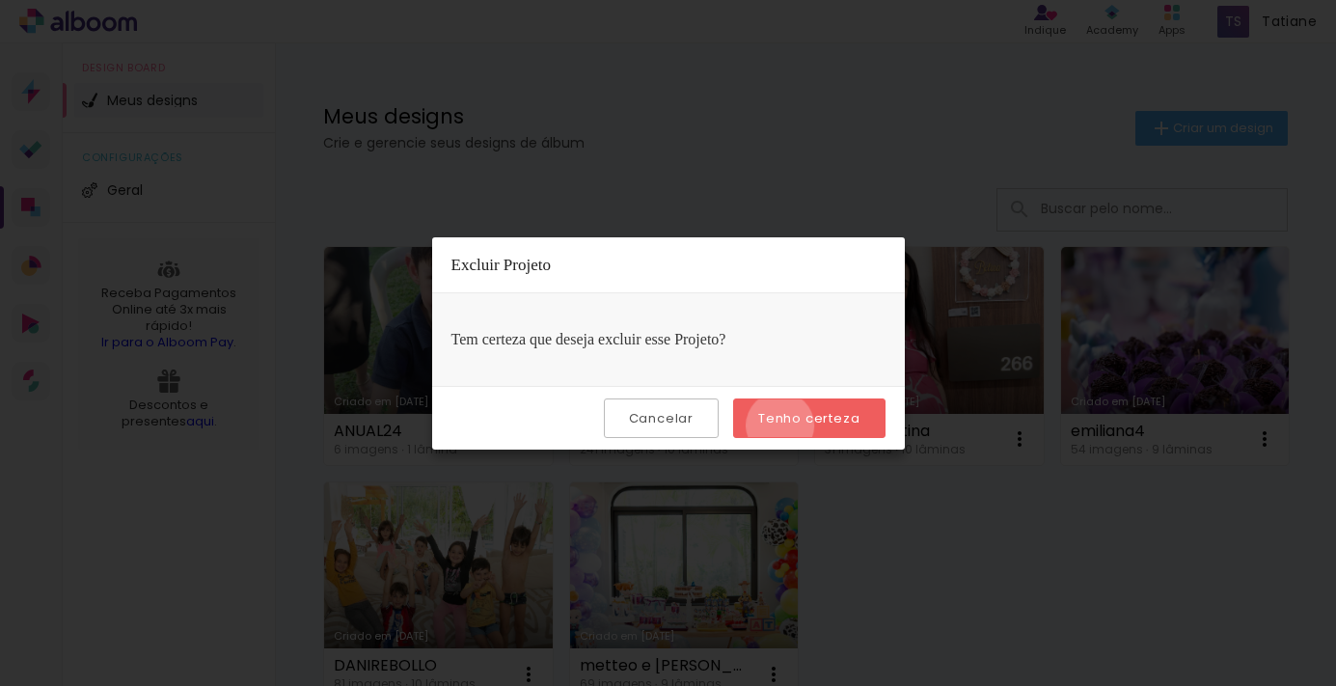
click at [0, 0] on slot "Tenho certeza" at bounding box center [0, 0] width 0 height 0
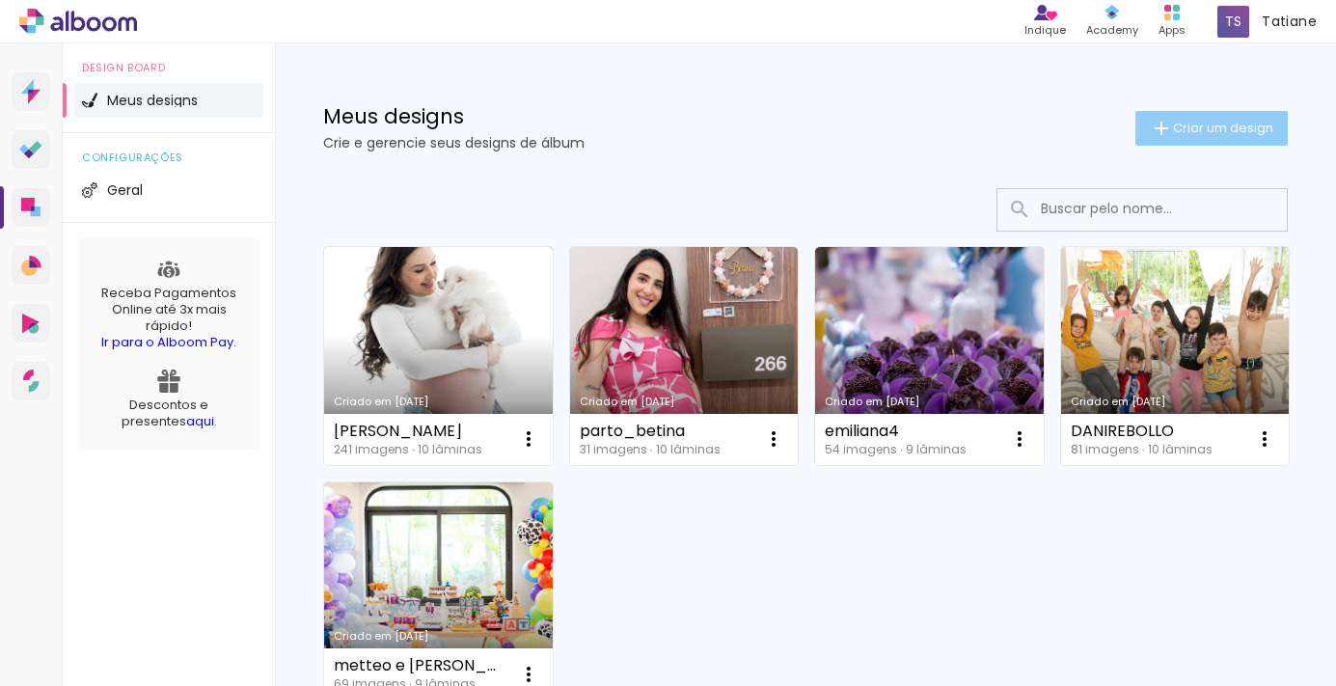
click at [1168, 134] on iron-icon at bounding box center [1161, 128] width 23 height 23
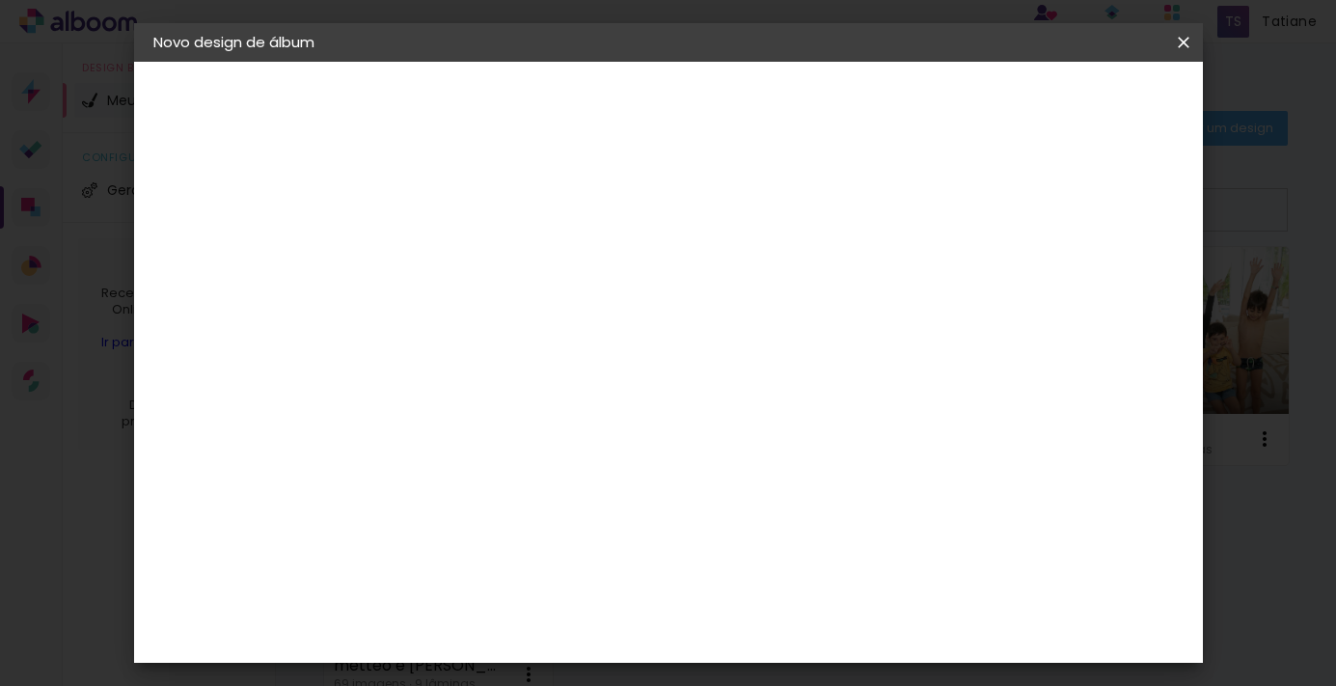
click at [469, 260] on input at bounding box center [469, 259] width 0 height 30
type input "ANUAL24"
type paper-input "ANUAL24"
click at [0, 0] on slot "Avançar" at bounding box center [0, 0] width 0 height 0
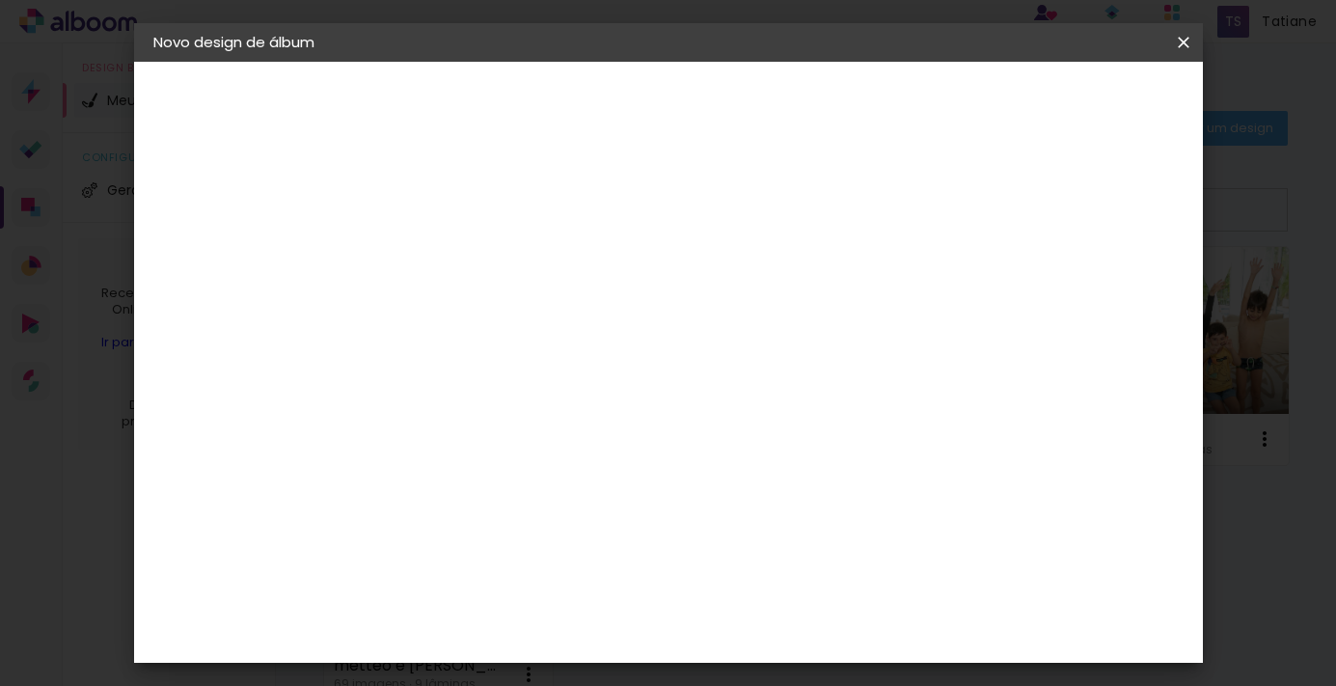
click at [504, 422] on div "Digipix Pro" at bounding box center [479, 437] width 48 height 31
click at [830, 114] on paper-button "Avançar" at bounding box center [782, 102] width 95 height 33
click at [544, 321] on input "text" at bounding box center [506, 336] width 75 height 30
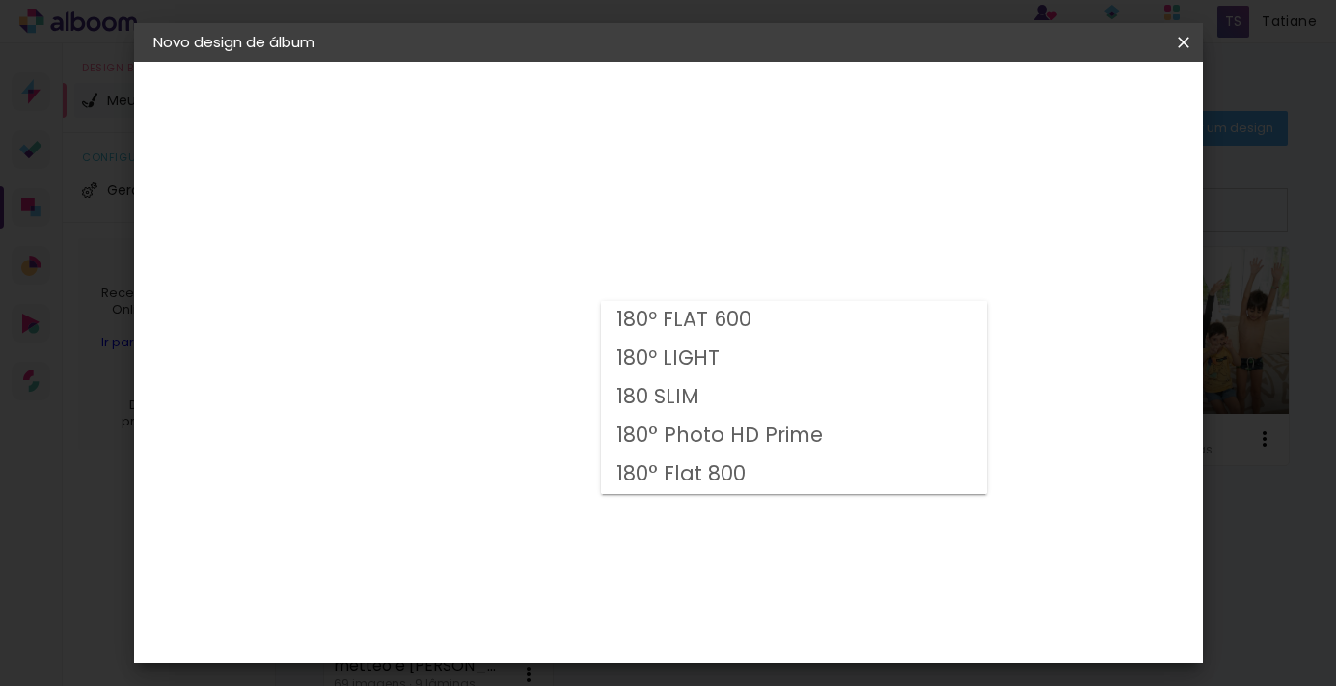
click at [0, 0] on slot "180 SLIM" at bounding box center [0, 0] width 0 height 0
type input "180 SLIM"
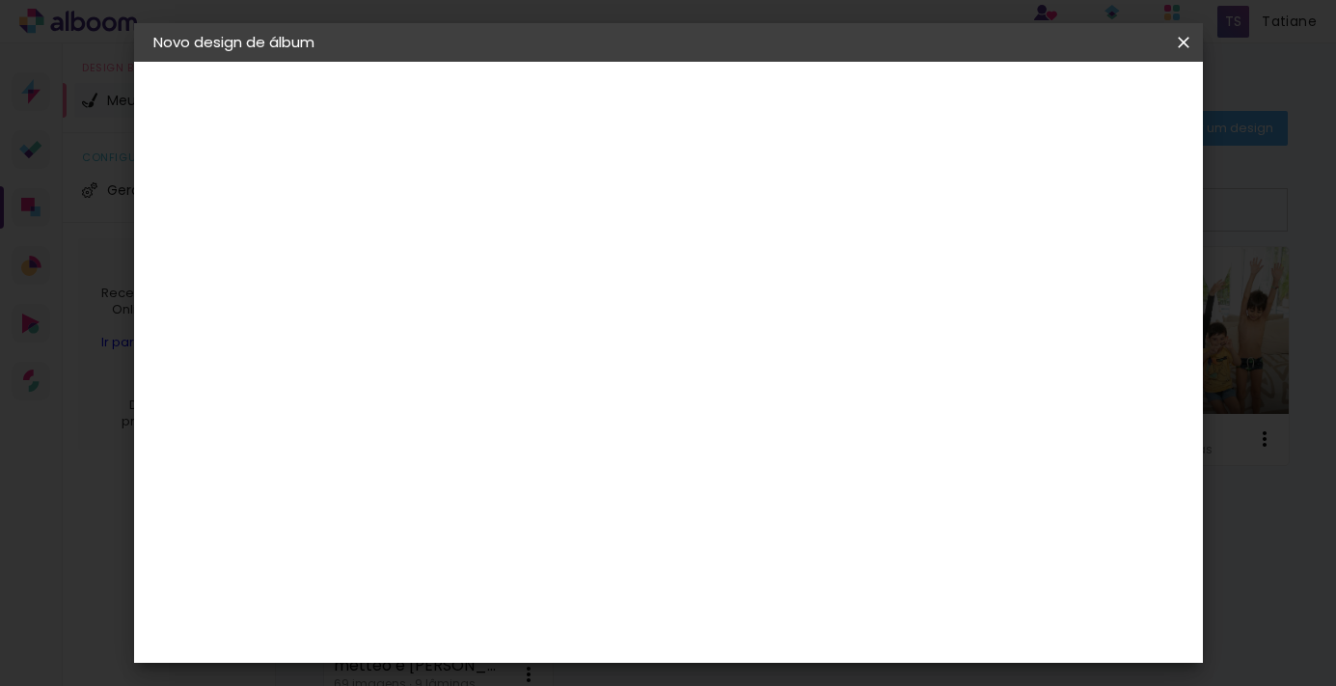
scroll to position [212, 0]
click at [599, 552] on span "25.0 × 25.0" at bounding box center [554, 577] width 90 height 51
click at [0, 0] on slot "Avançar" at bounding box center [0, 0] width 0 height 0
click at [955, 107] on span "Iniciar design" at bounding box center [911, 103] width 88 height 14
